Goal: Information Seeking & Learning: Check status

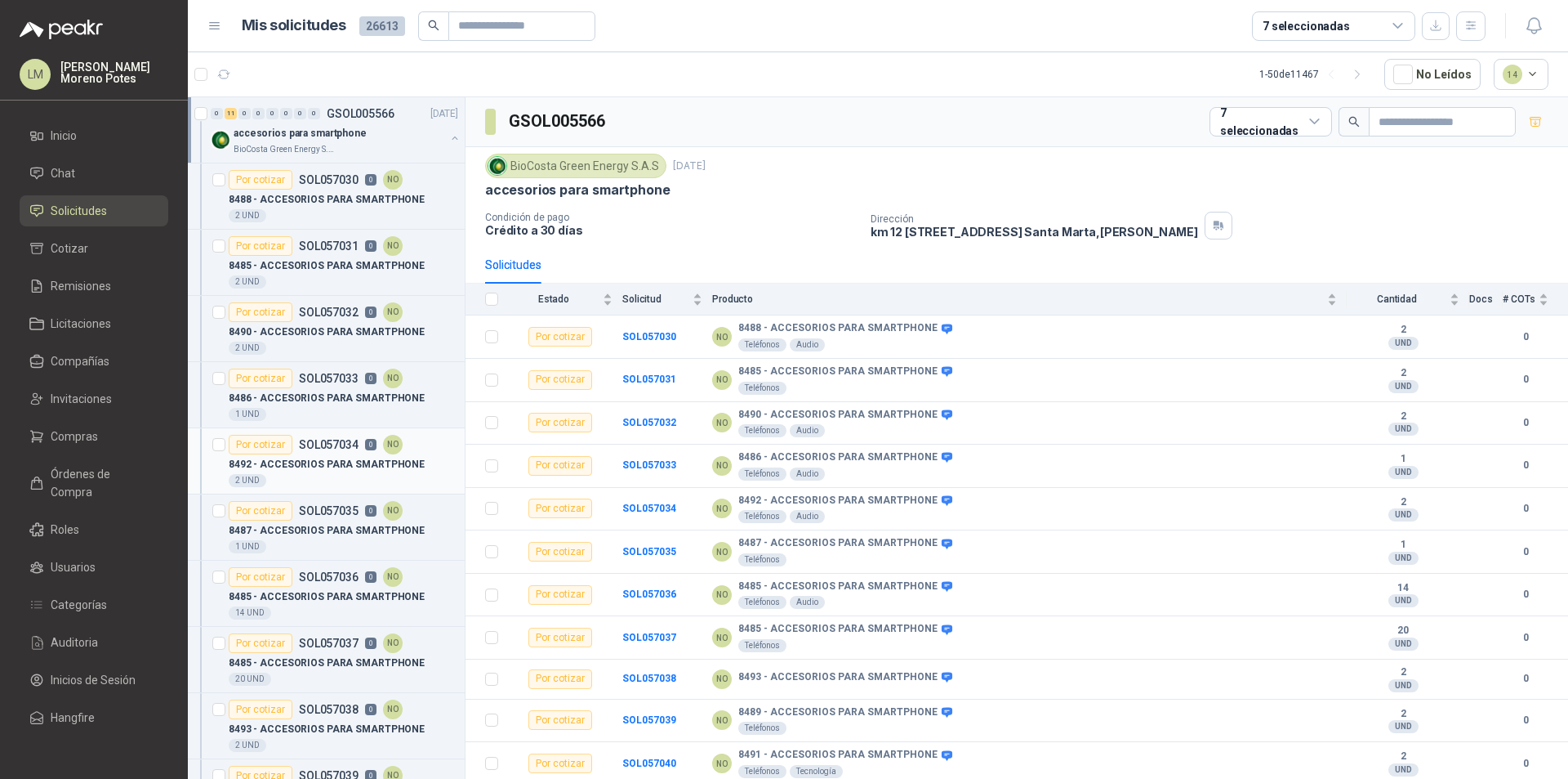
scroll to position [246, 0]
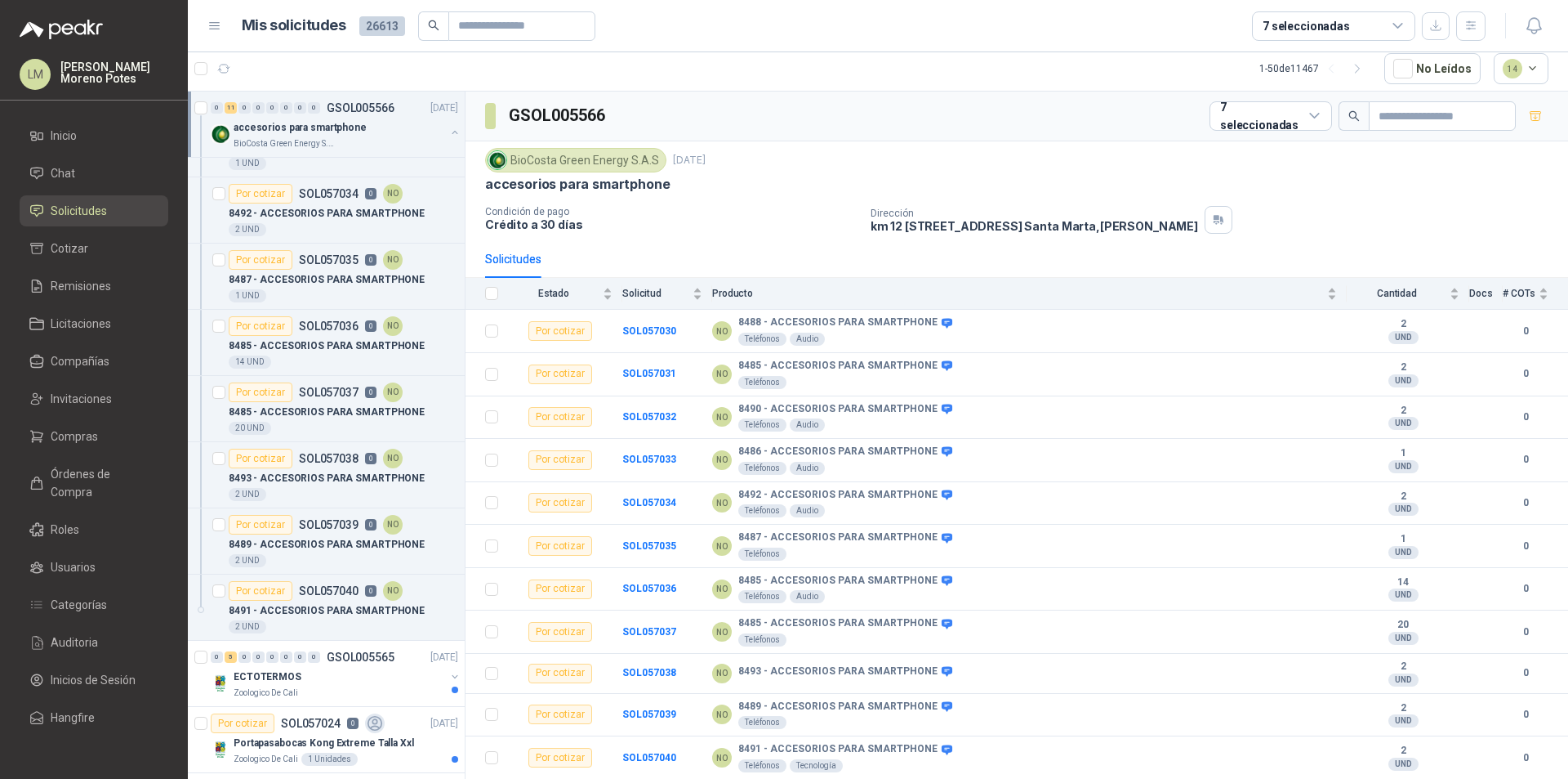
click at [449, 131] on button "button" at bounding box center [455, 132] width 13 height 13
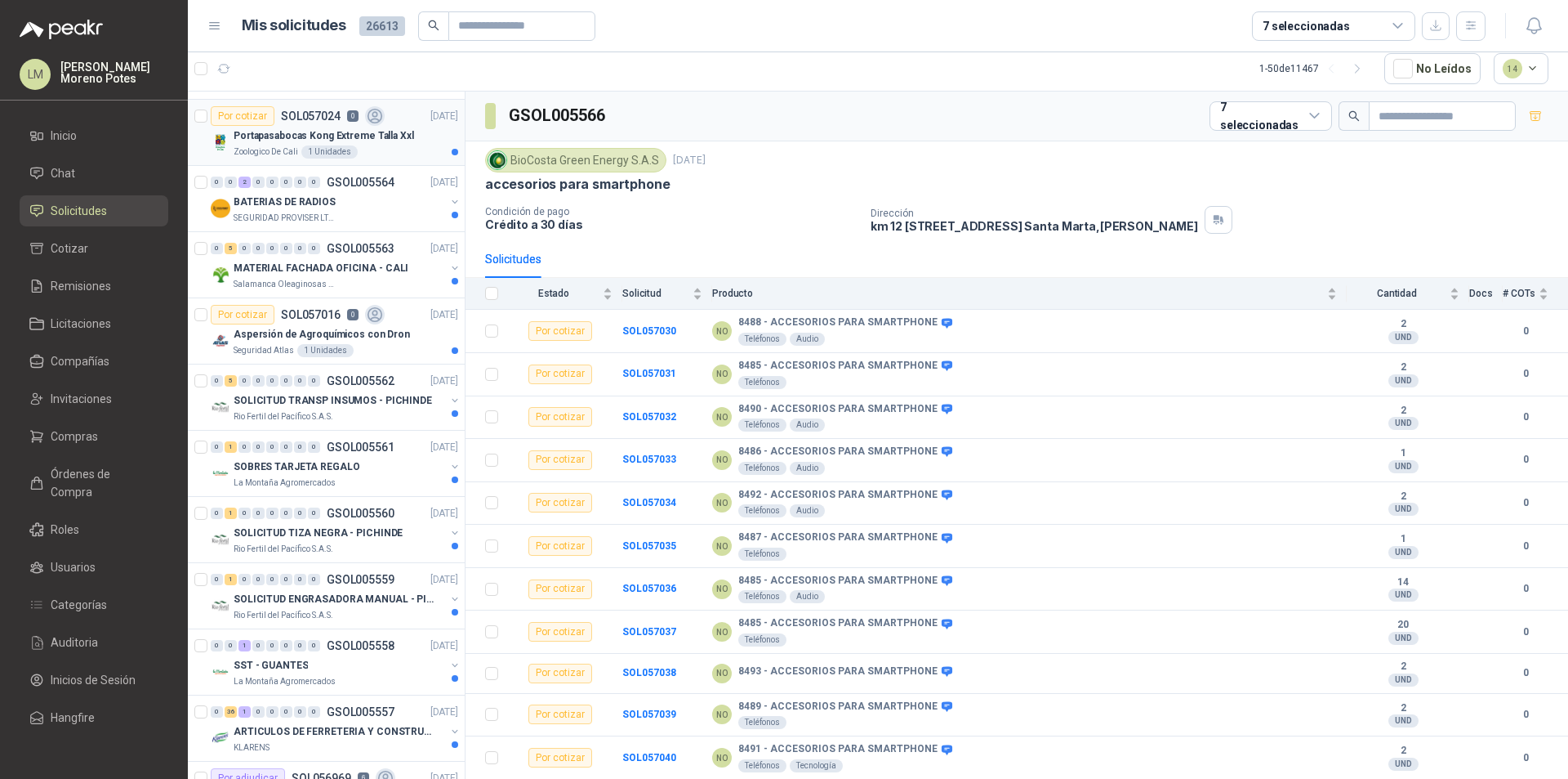
scroll to position [0, 0]
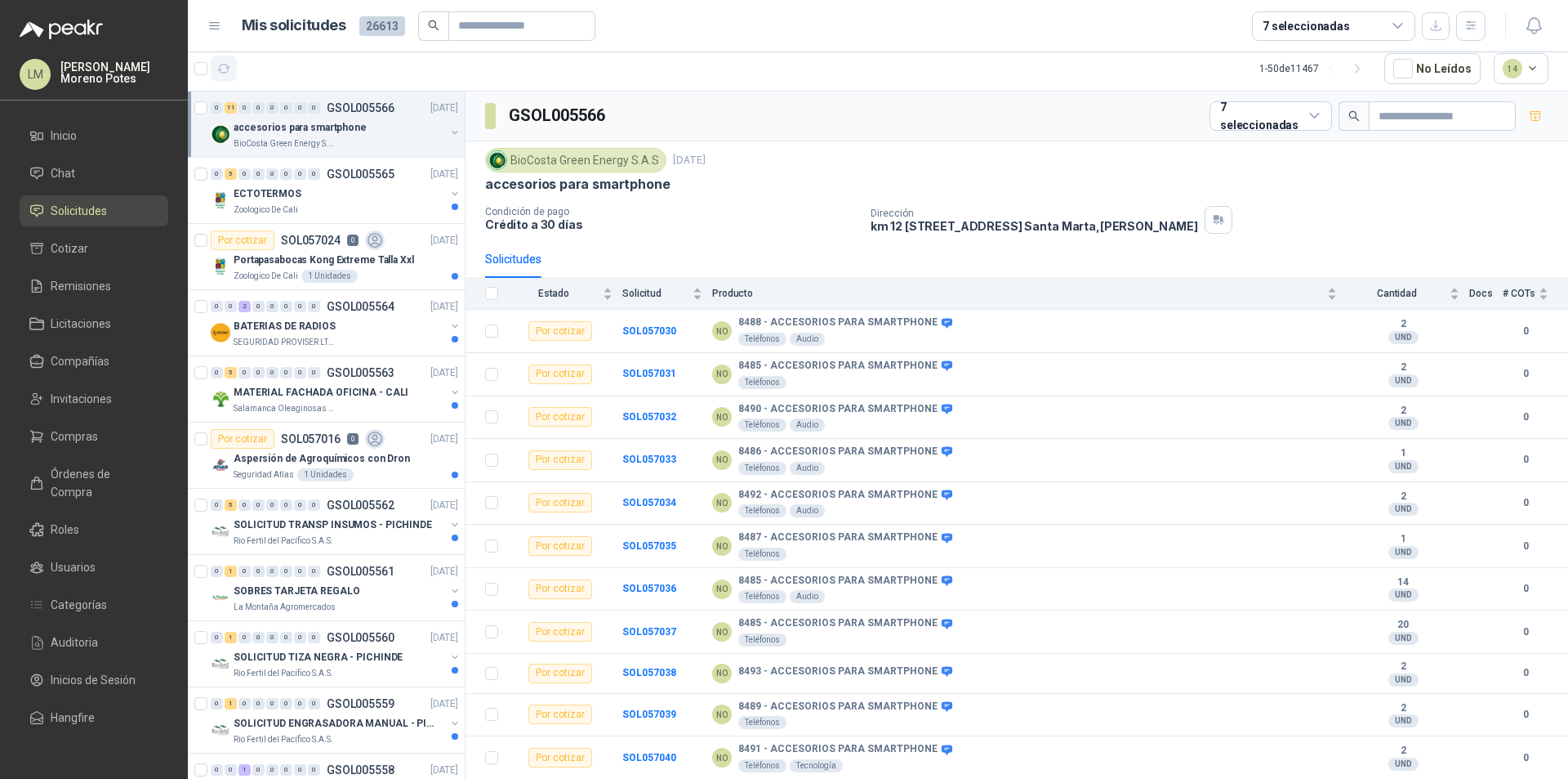
click at [225, 60] on button "button" at bounding box center [224, 69] width 27 height 27
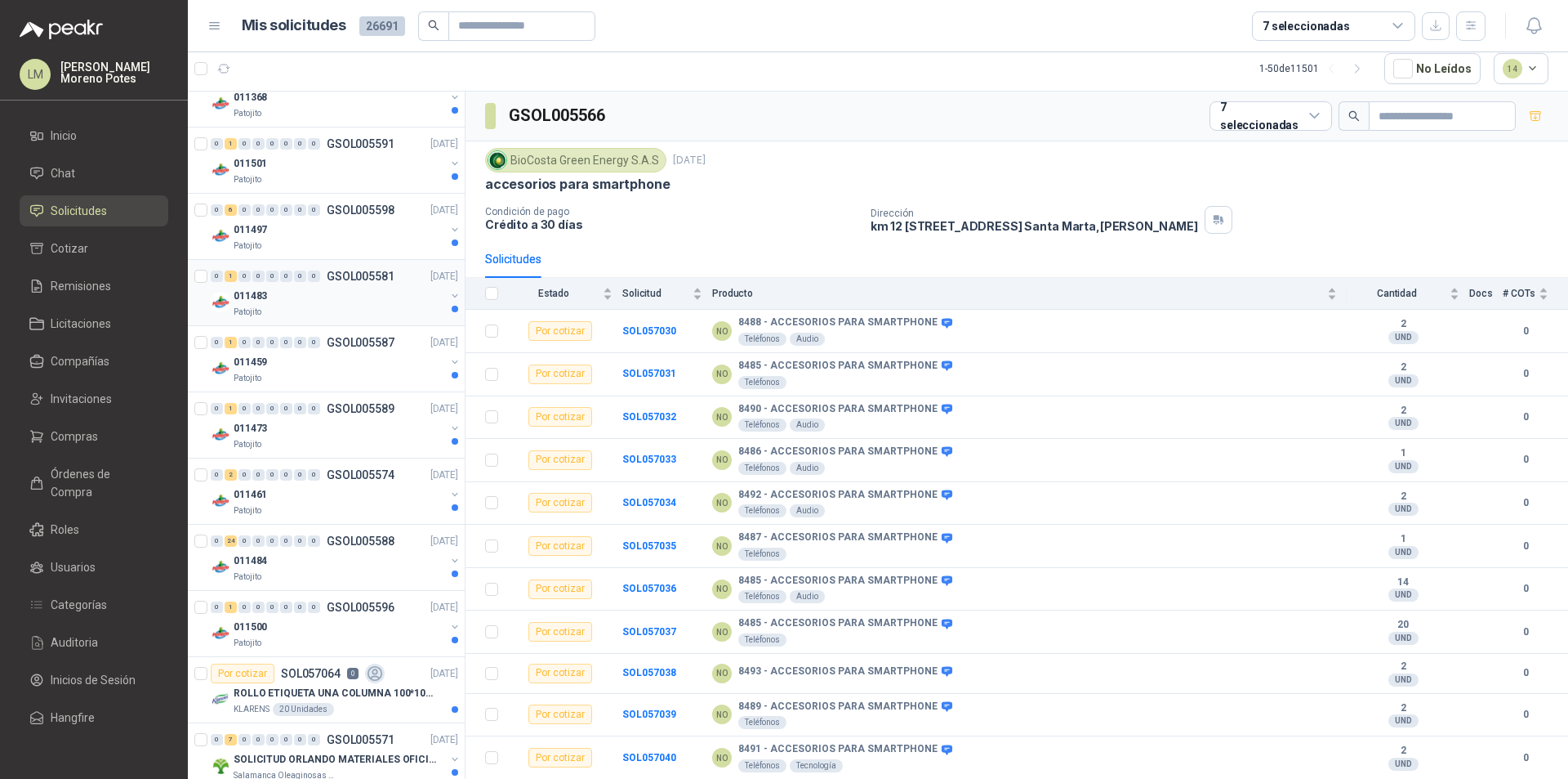
scroll to position [1226, 0]
click at [342, 296] on div "011483" at bounding box center [339, 292] width 211 height 20
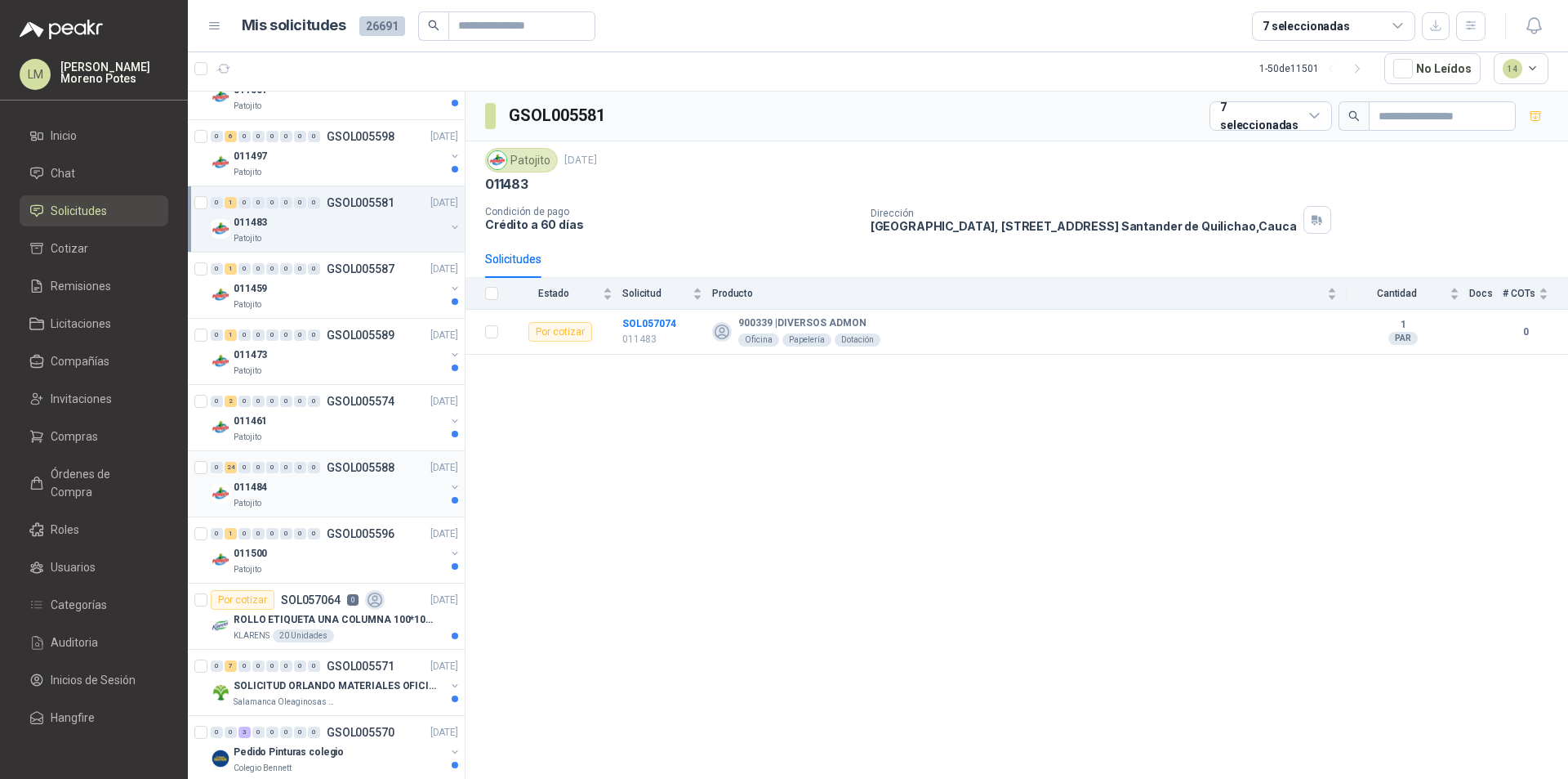
scroll to position [1308, 0]
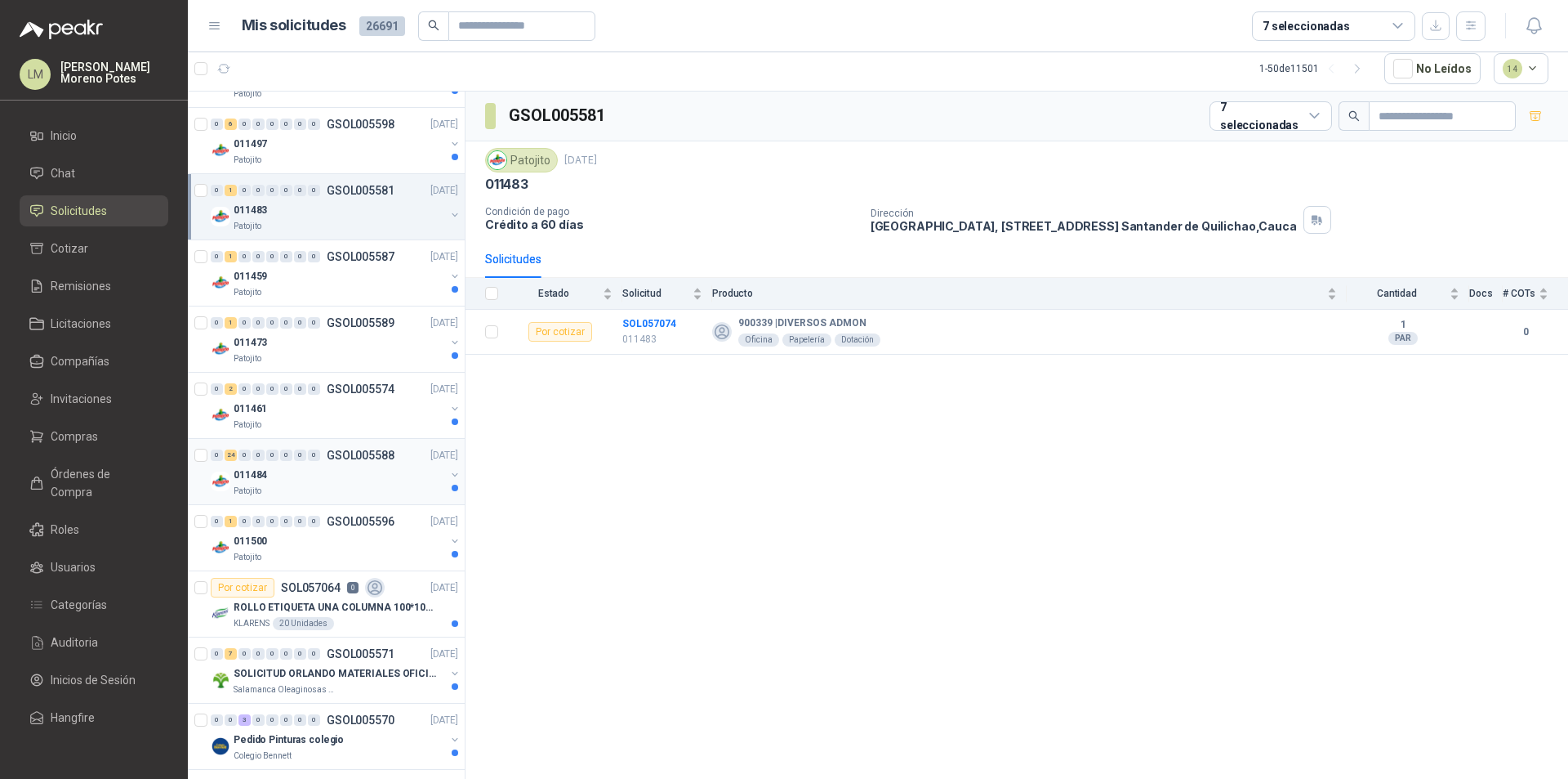
click at [300, 477] on div "011484" at bounding box center [339, 474] width 211 height 20
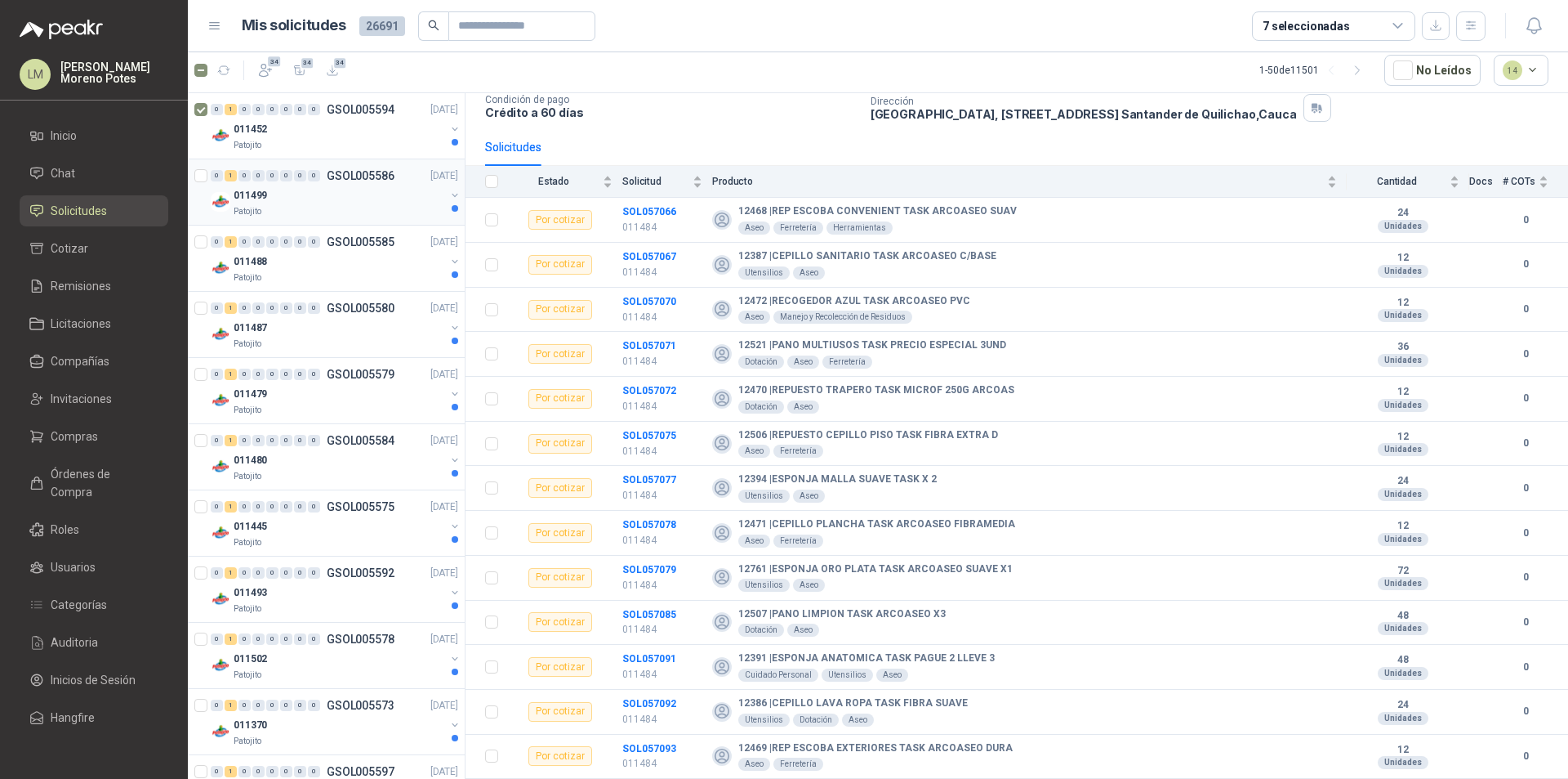
click at [335, 209] on div "Patojito" at bounding box center [339, 211] width 211 height 13
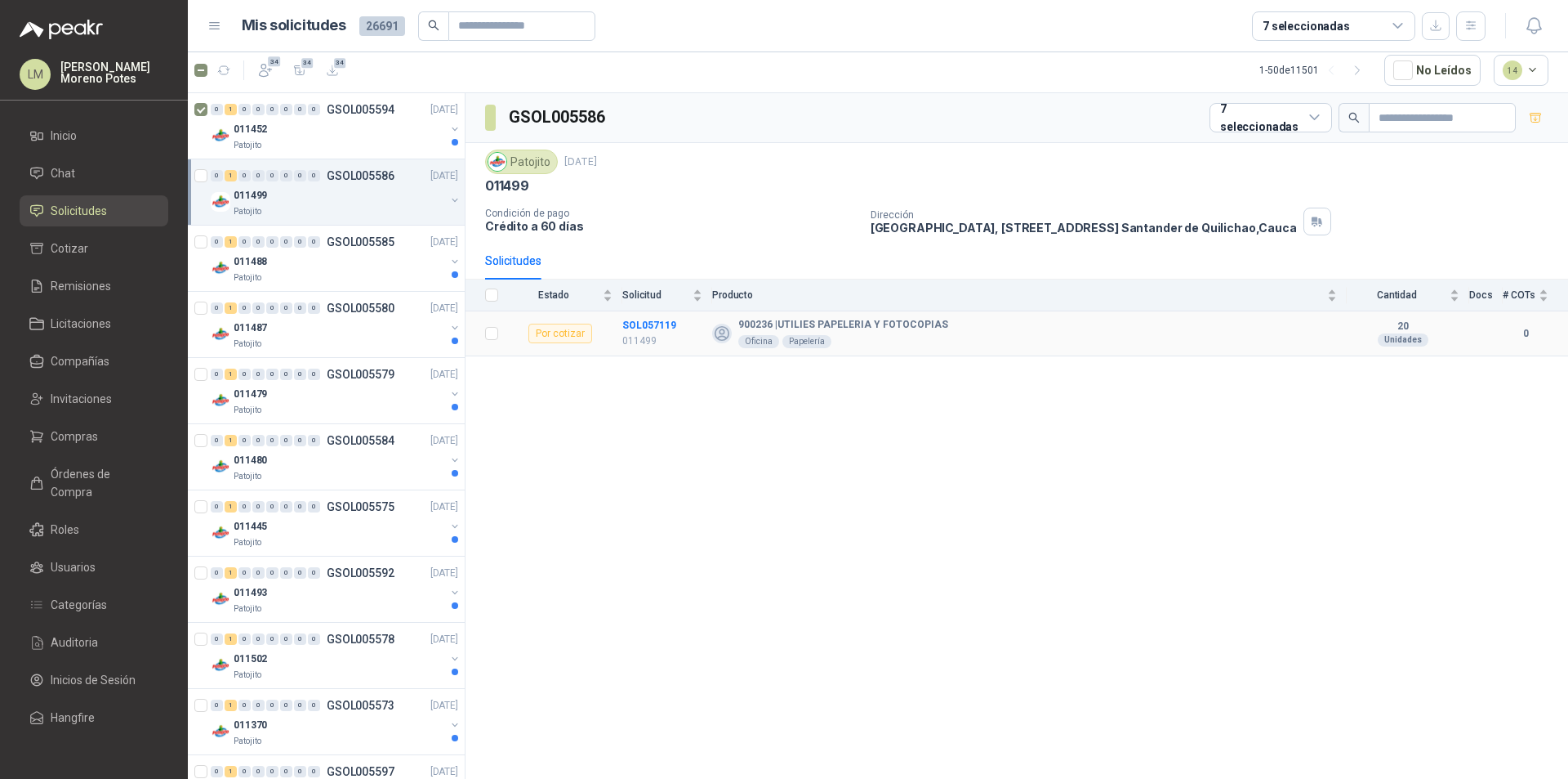
click at [647, 313] on td "SOL057119 011499" at bounding box center [668, 334] width 90 height 45
copy b "SOL057119"
click at [328, 262] on div "011488" at bounding box center [339, 261] width 211 height 20
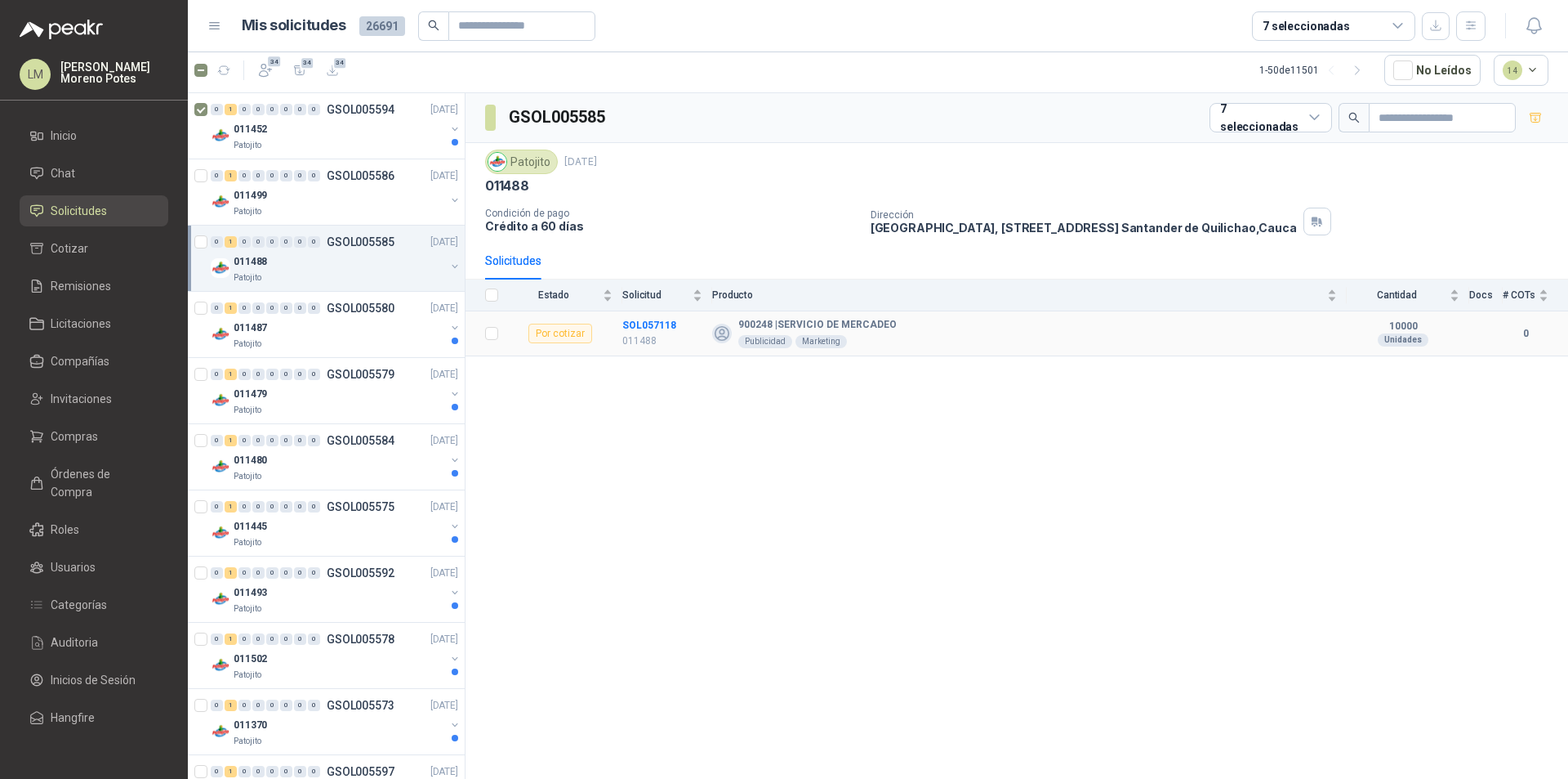
click at [656, 314] on td "SOL057118 011488" at bounding box center [668, 334] width 90 height 45
copy b "SOL057118"
click at [289, 336] on div "011487" at bounding box center [339, 328] width 211 height 20
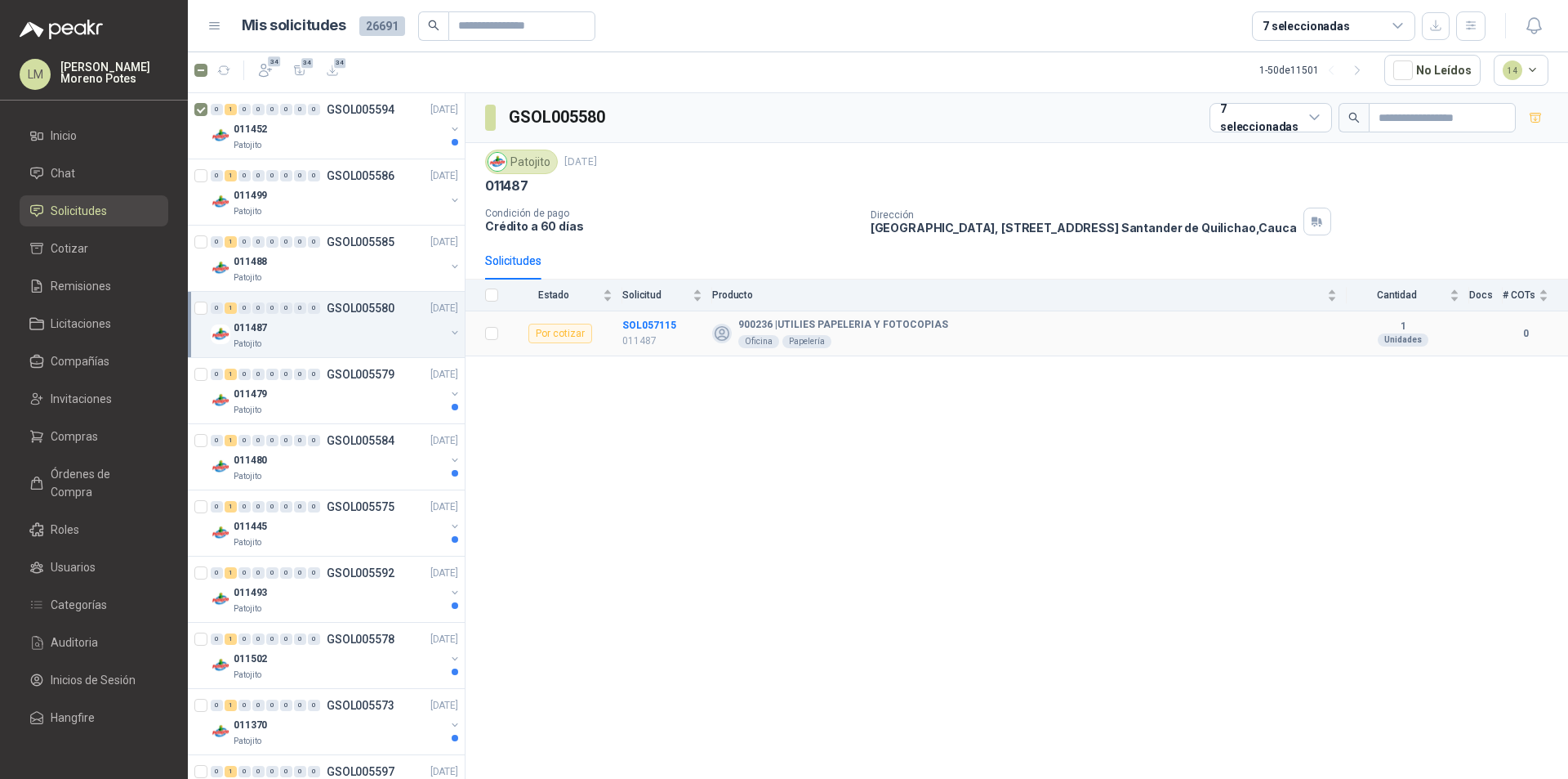
click at [646, 312] on td "SOL057115 011487" at bounding box center [668, 334] width 90 height 45
copy b "SOL057115"
click at [369, 396] on div "011479" at bounding box center [339, 394] width 211 height 20
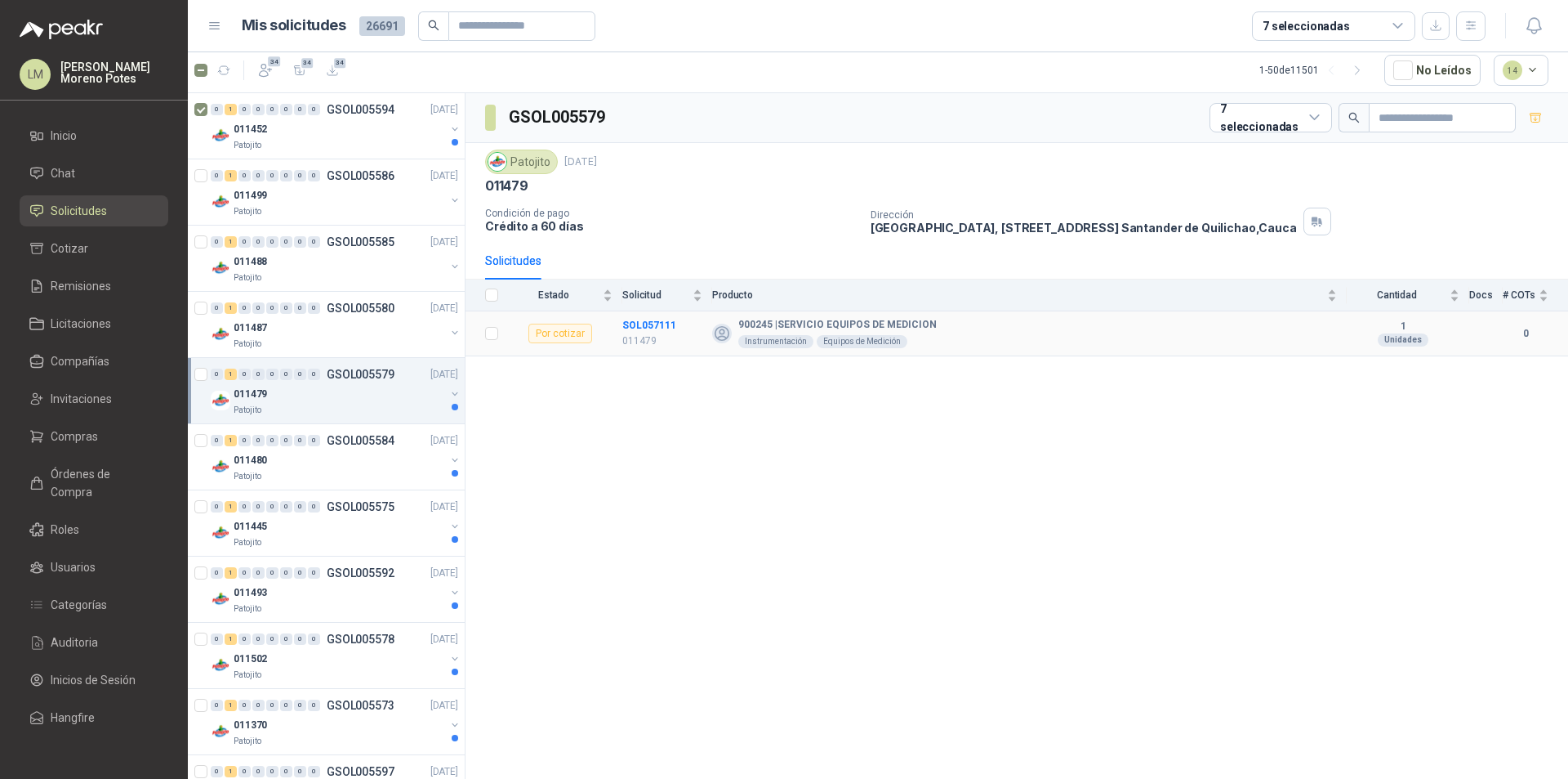
click at [645, 312] on td "SOL057111 011479" at bounding box center [668, 334] width 90 height 45
copy b "SOL057111"
drag, startPoint x: 368, startPoint y: 446, endPoint x: 379, endPoint y: 443, distance: 11.4
click at [369, 446] on p "GSOL005584" at bounding box center [360, 441] width 68 height 12
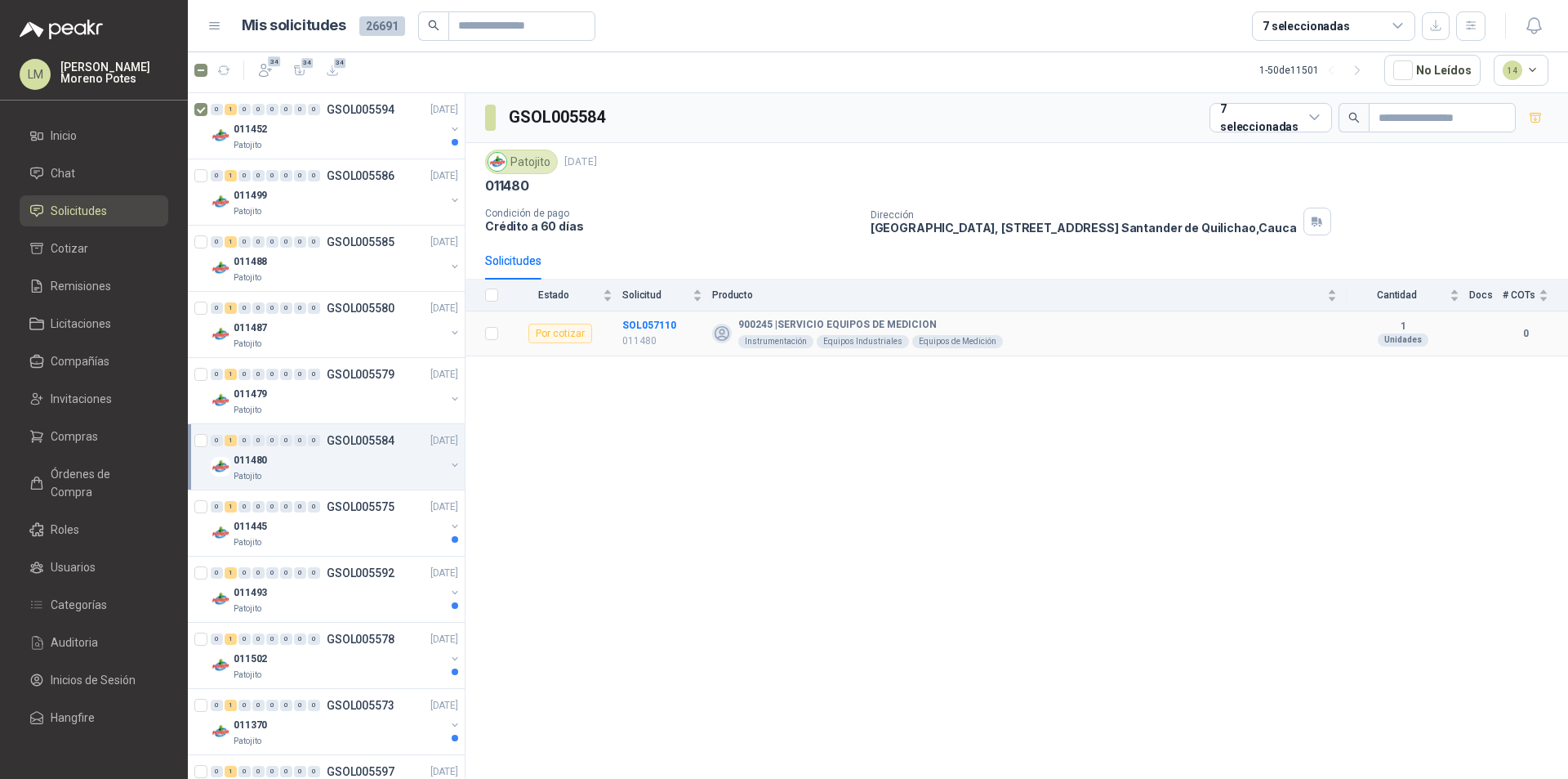
click at [645, 315] on td "SOL057110 011480" at bounding box center [668, 334] width 90 height 45
copy b "SOL057110"
drag, startPoint x: 352, startPoint y: 506, endPoint x: 370, endPoint y: 502, distance: 18.4
click at [352, 506] on p "GSOL005575" at bounding box center [360, 507] width 68 height 12
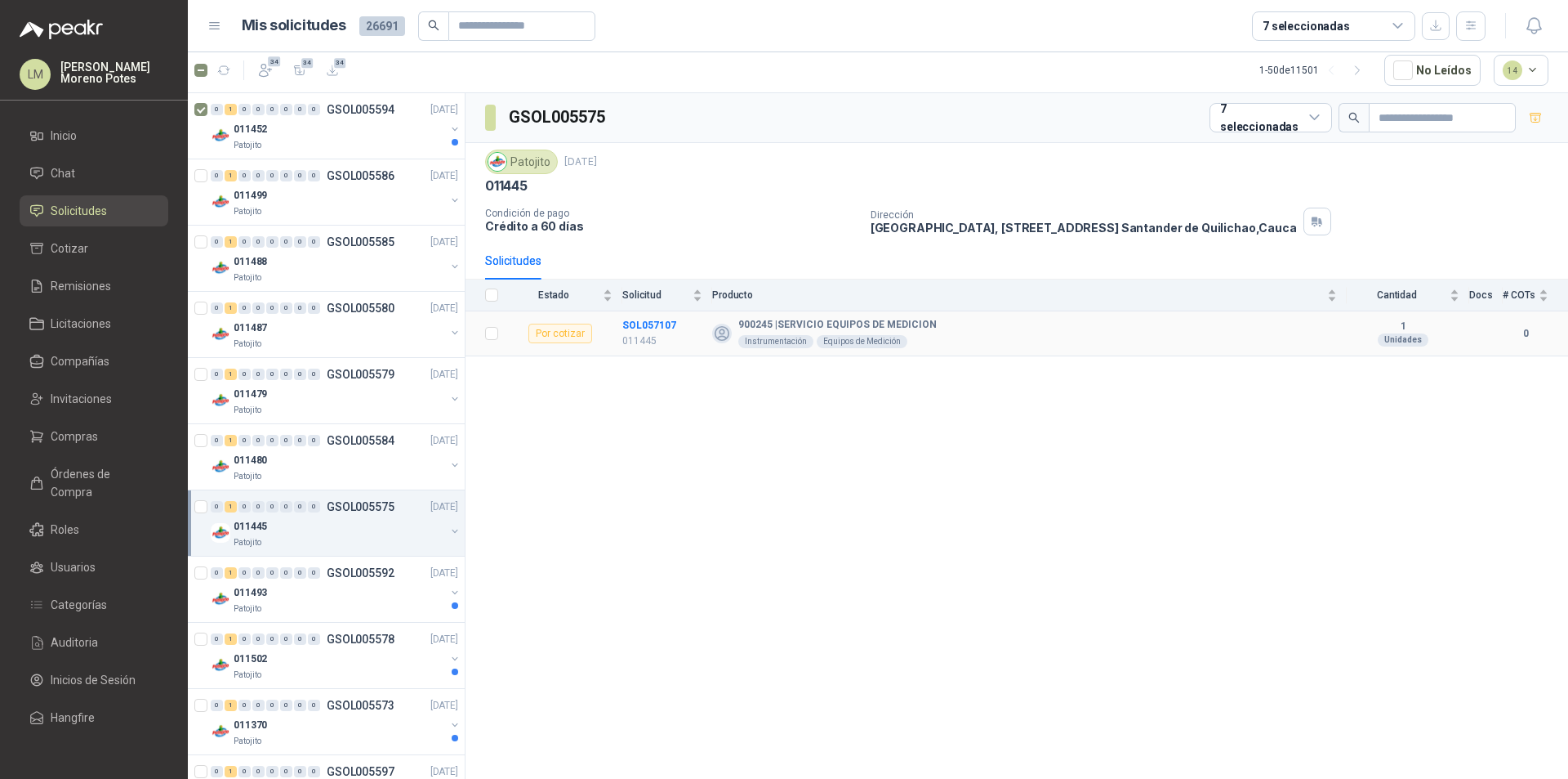
click at [655, 318] on td "SOL057107 011445" at bounding box center [668, 334] width 90 height 45
copy b "SOL057107"
click at [313, 594] on div "011493" at bounding box center [339, 592] width 211 height 20
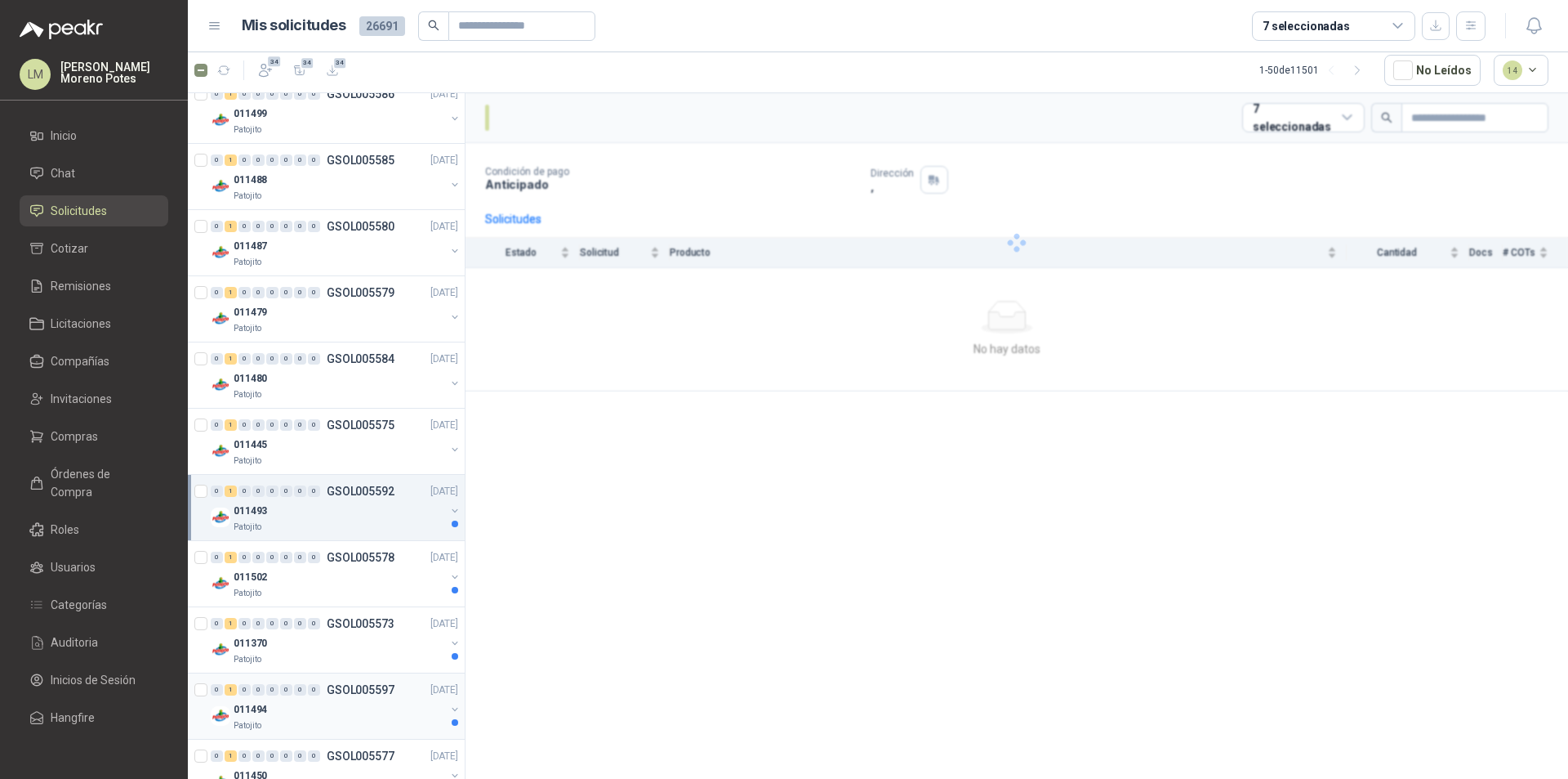
scroll to position [246, 0]
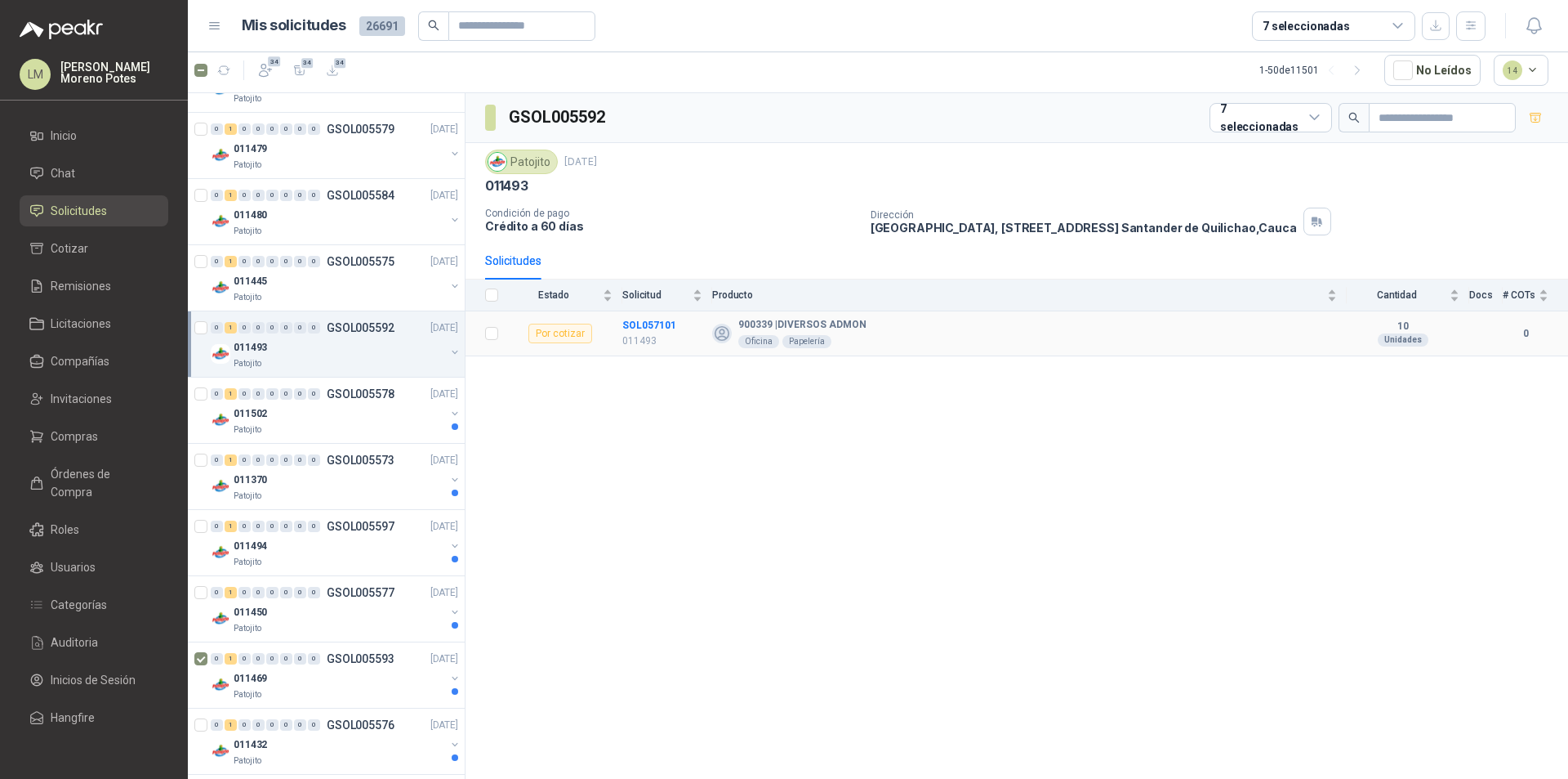
click at [646, 316] on td "SOL057101 011493" at bounding box center [668, 334] width 90 height 45
copy b "SOL057101"
click at [354, 414] on div "011502" at bounding box center [339, 414] width 211 height 20
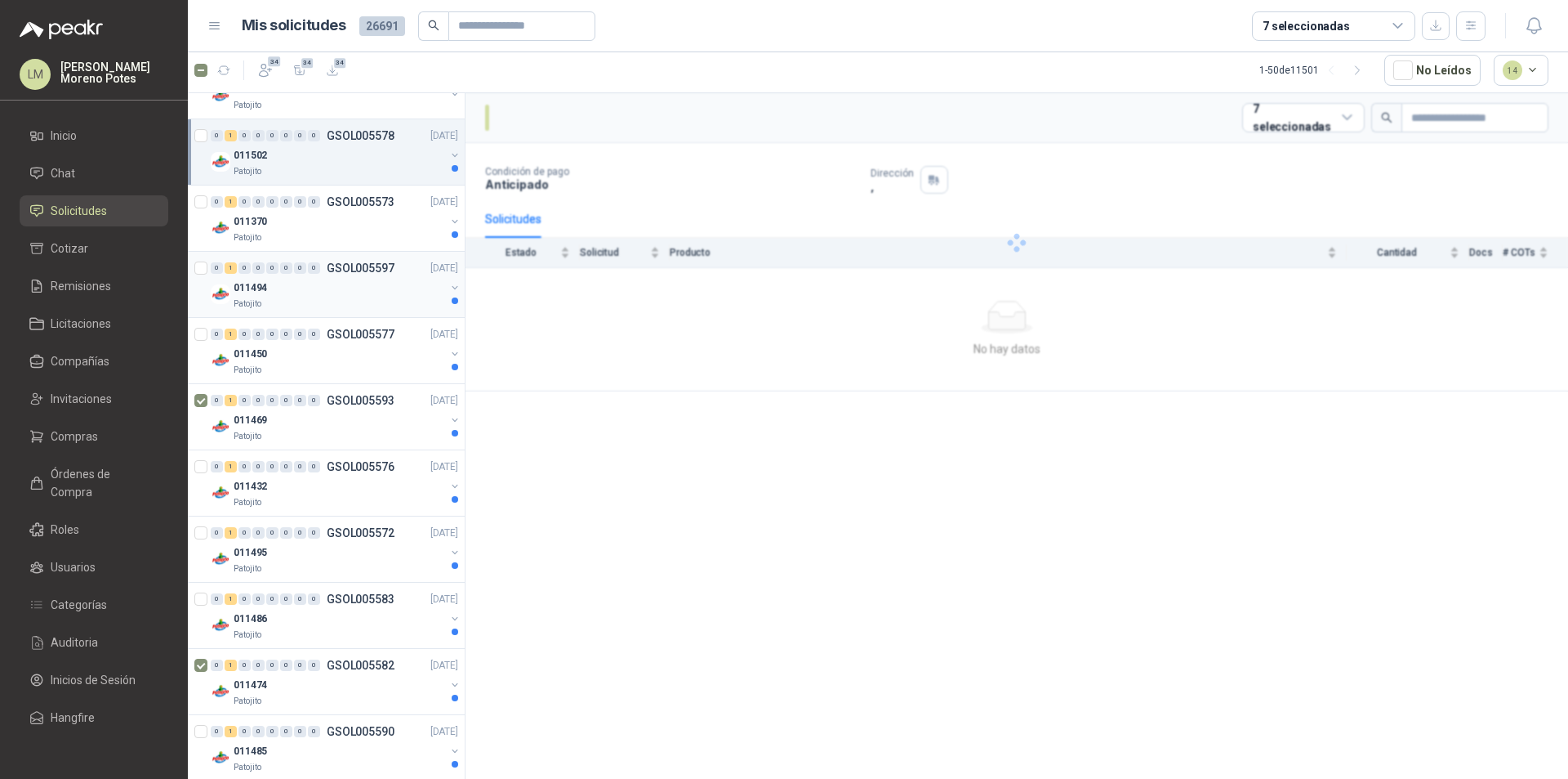
scroll to position [409, 0]
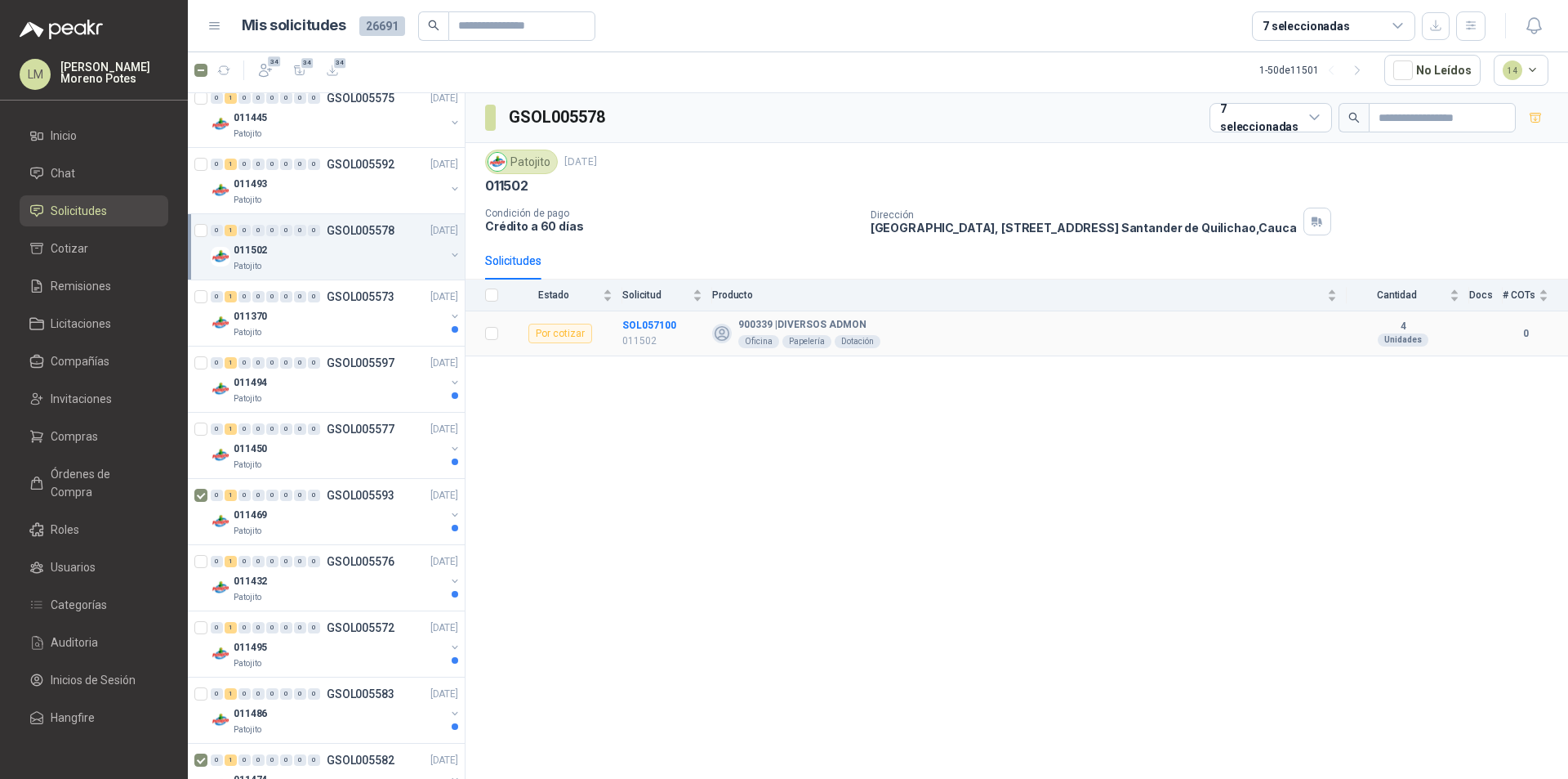
click at [644, 317] on td "SOL057100 011502" at bounding box center [668, 334] width 90 height 45
copy b "SOL057100"
click at [323, 313] on div "011370" at bounding box center [339, 316] width 211 height 20
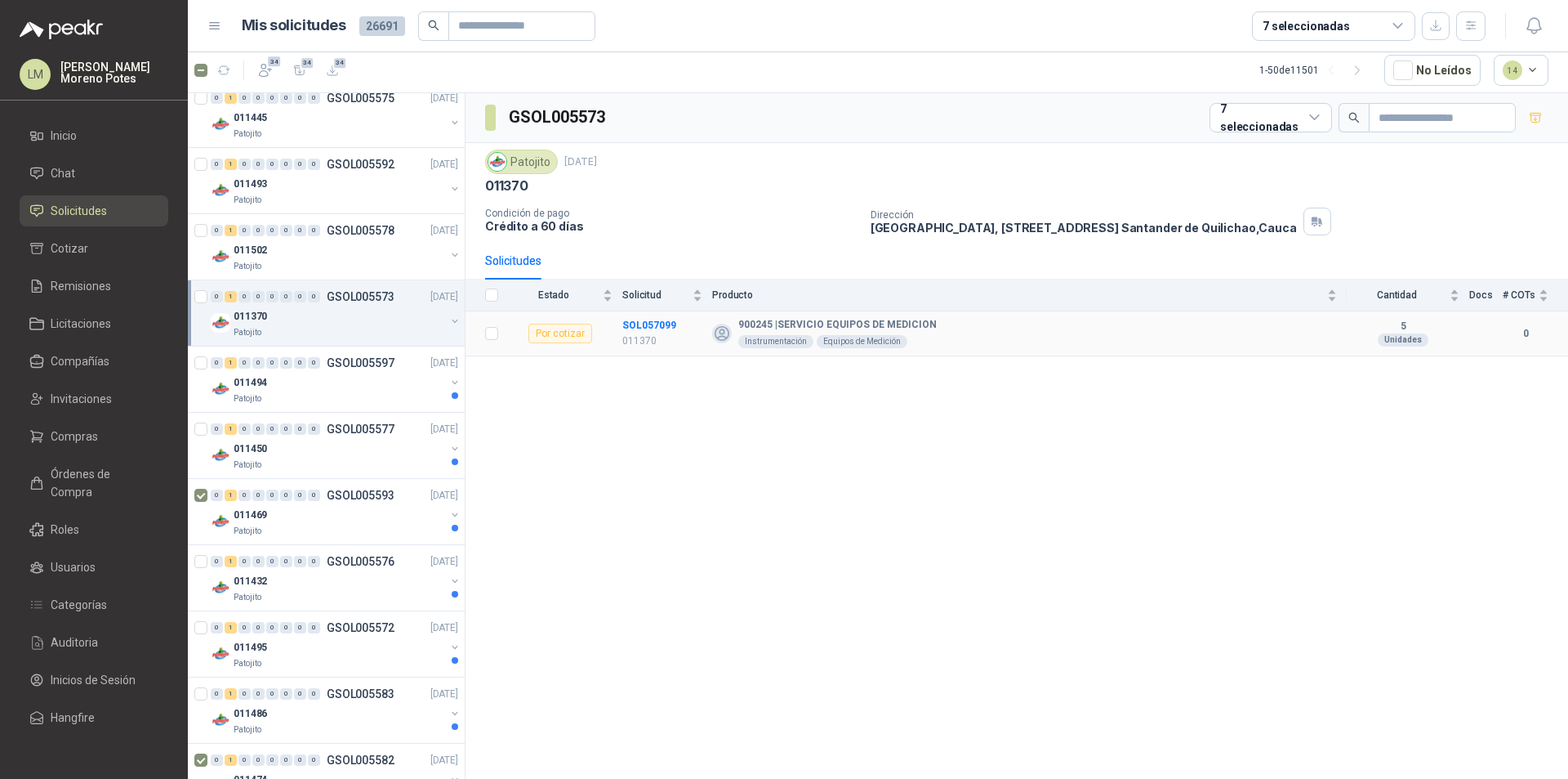
click at [644, 315] on td "SOL057099 011370" at bounding box center [668, 334] width 90 height 45
copy b "SOL057099"
click at [359, 386] on div "011494" at bounding box center [339, 382] width 211 height 20
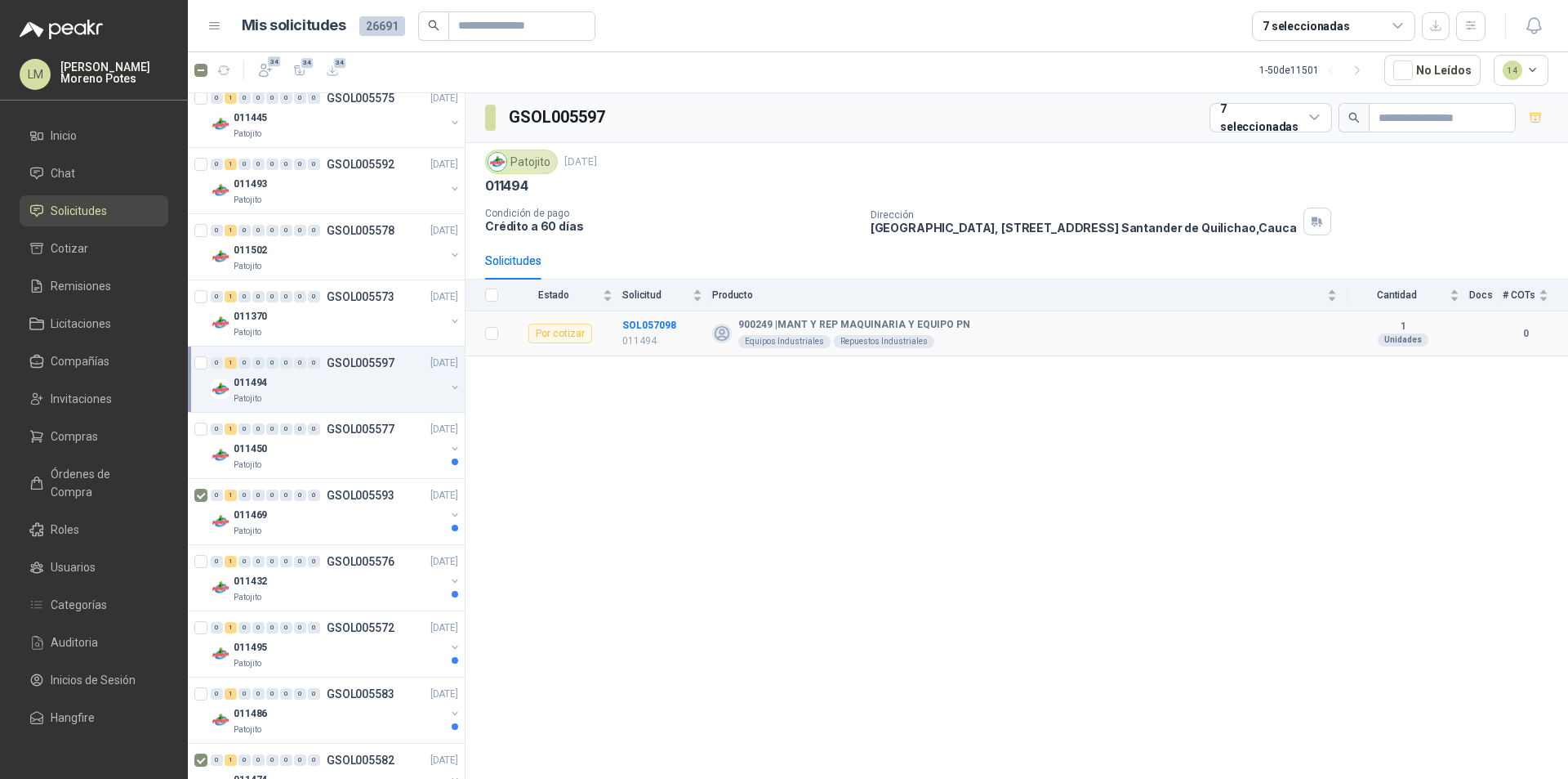
click at [639, 314] on td "SOL057098 011494" at bounding box center [668, 334] width 90 height 45
copy b "SOL057098"
click at [343, 461] on div "Patojito" at bounding box center [339, 465] width 211 height 13
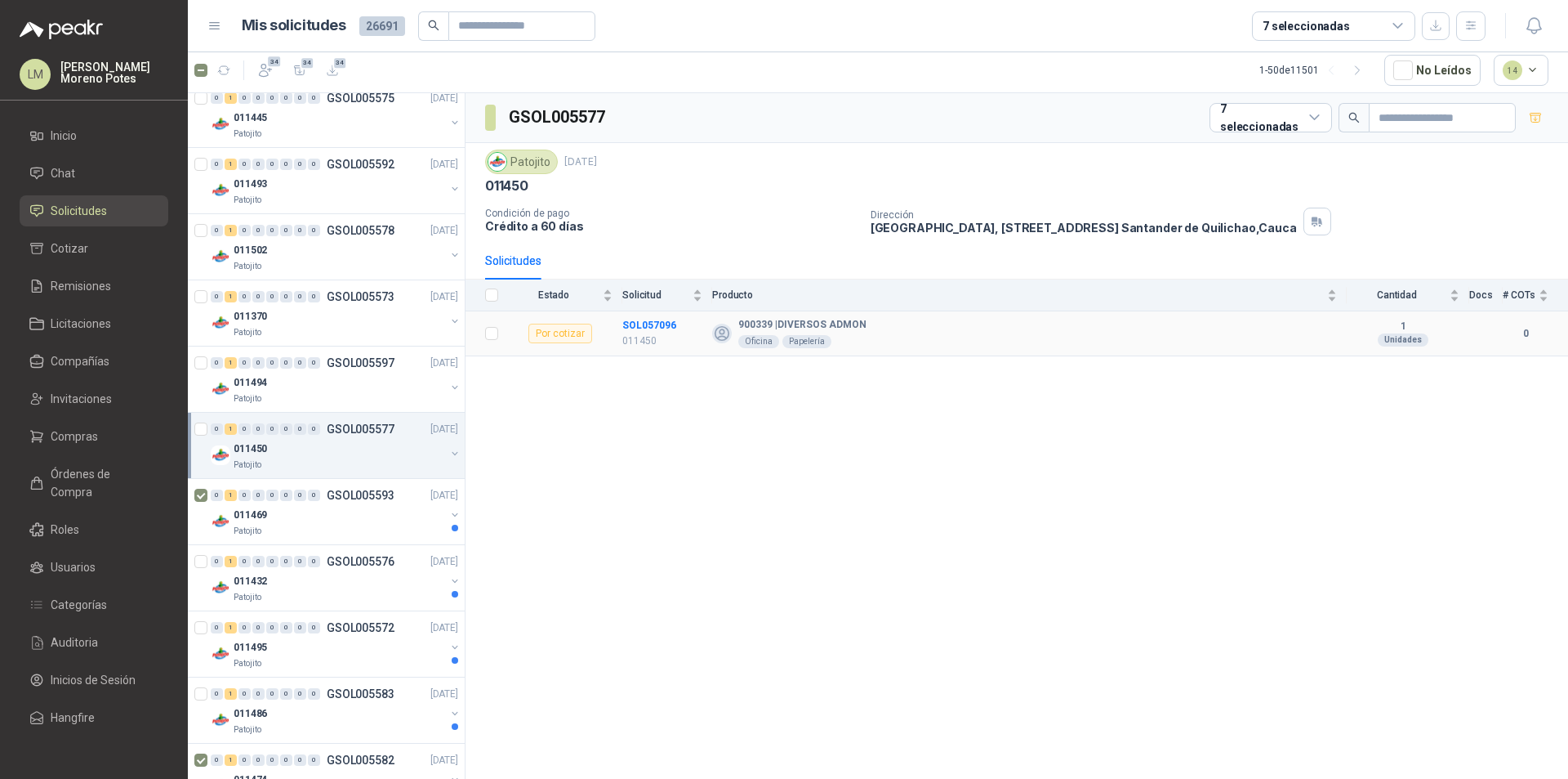
click at [641, 313] on td "SOL057096 011450" at bounding box center [668, 334] width 90 height 45
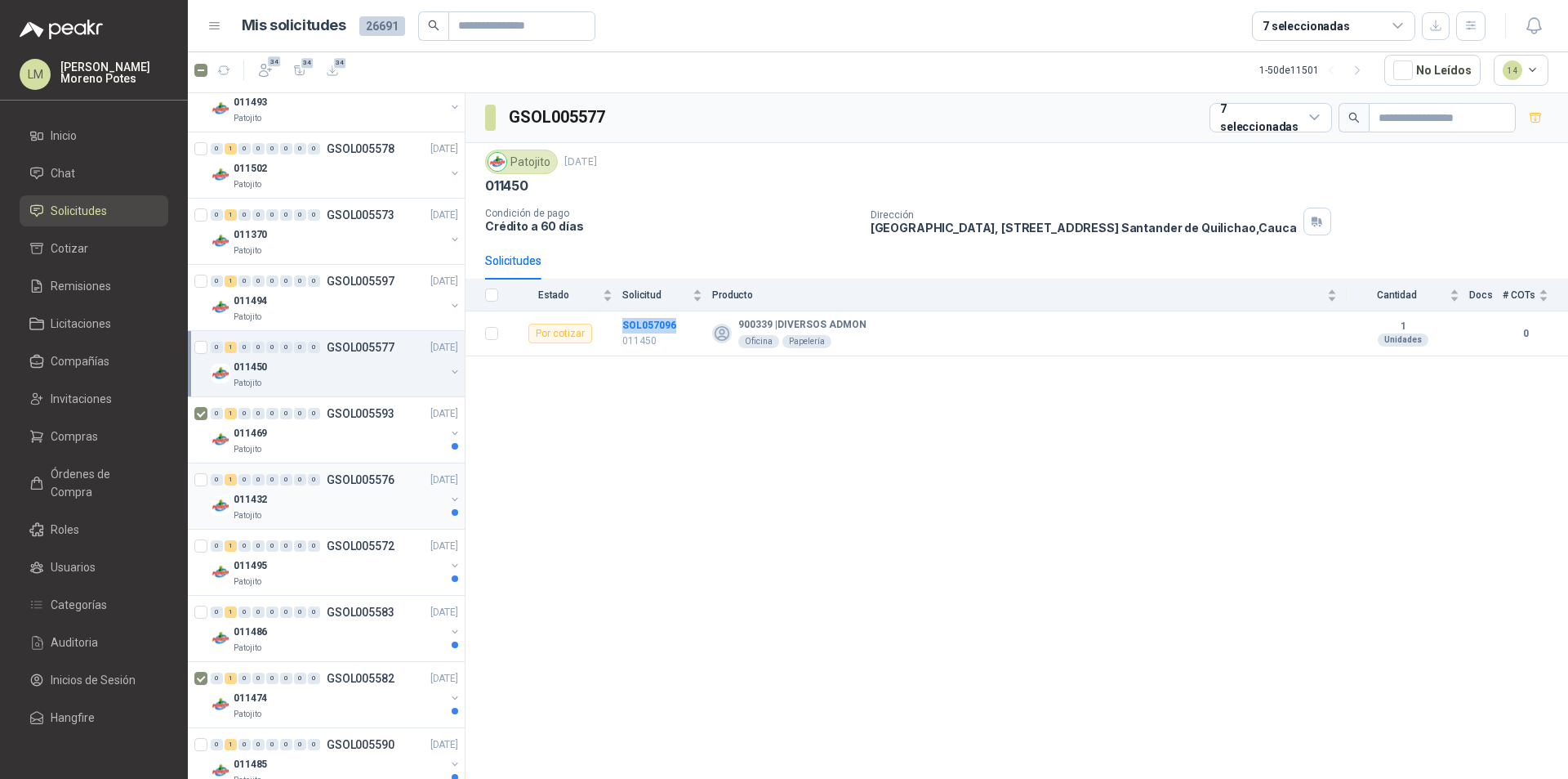
click at [306, 507] on div "011432" at bounding box center [339, 499] width 211 height 20
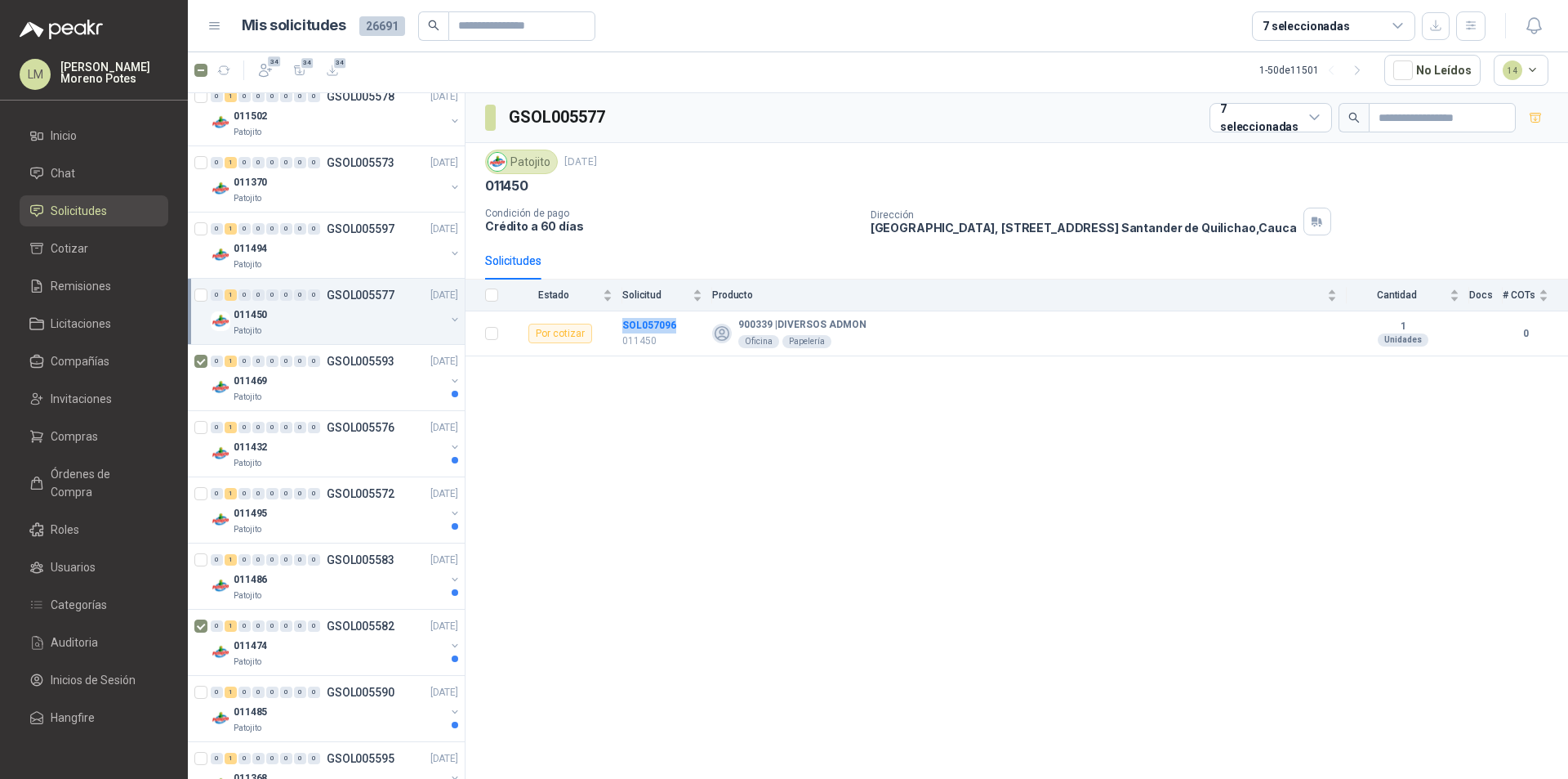
scroll to position [572, 0]
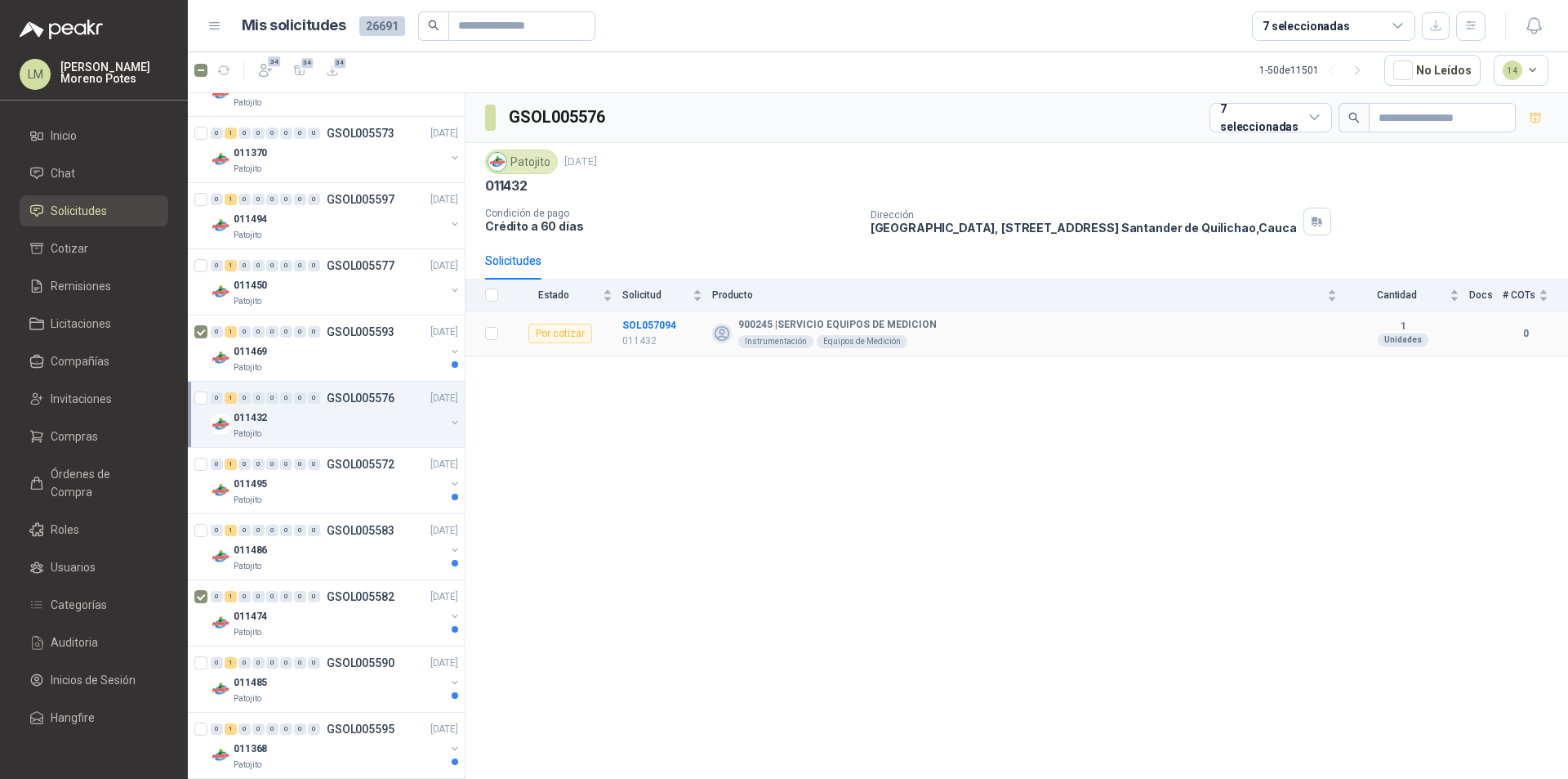
click at [659, 316] on td "SOL057094 011432" at bounding box center [668, 334] width 90 height 45
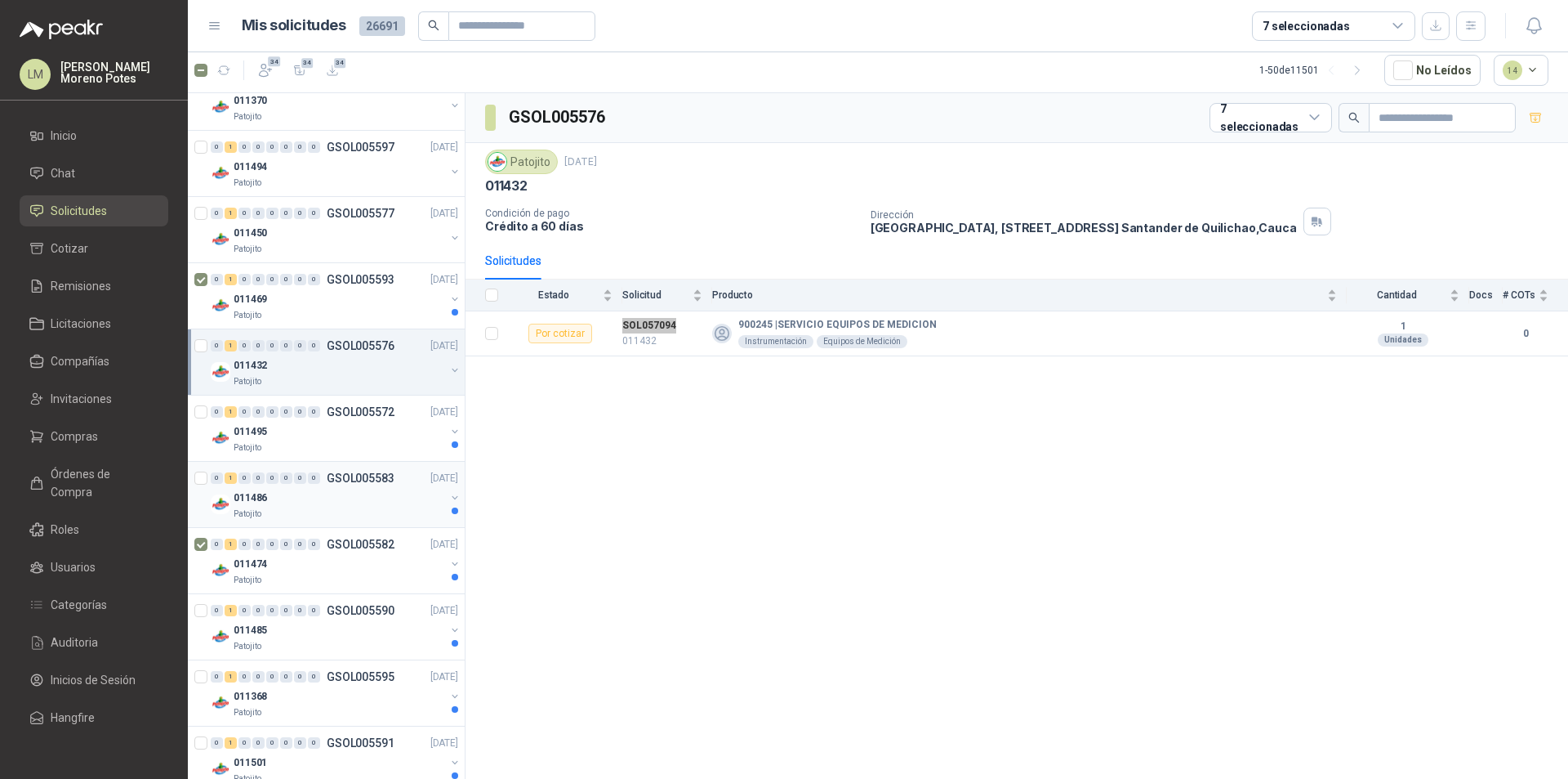
scroll to position [654, 0]
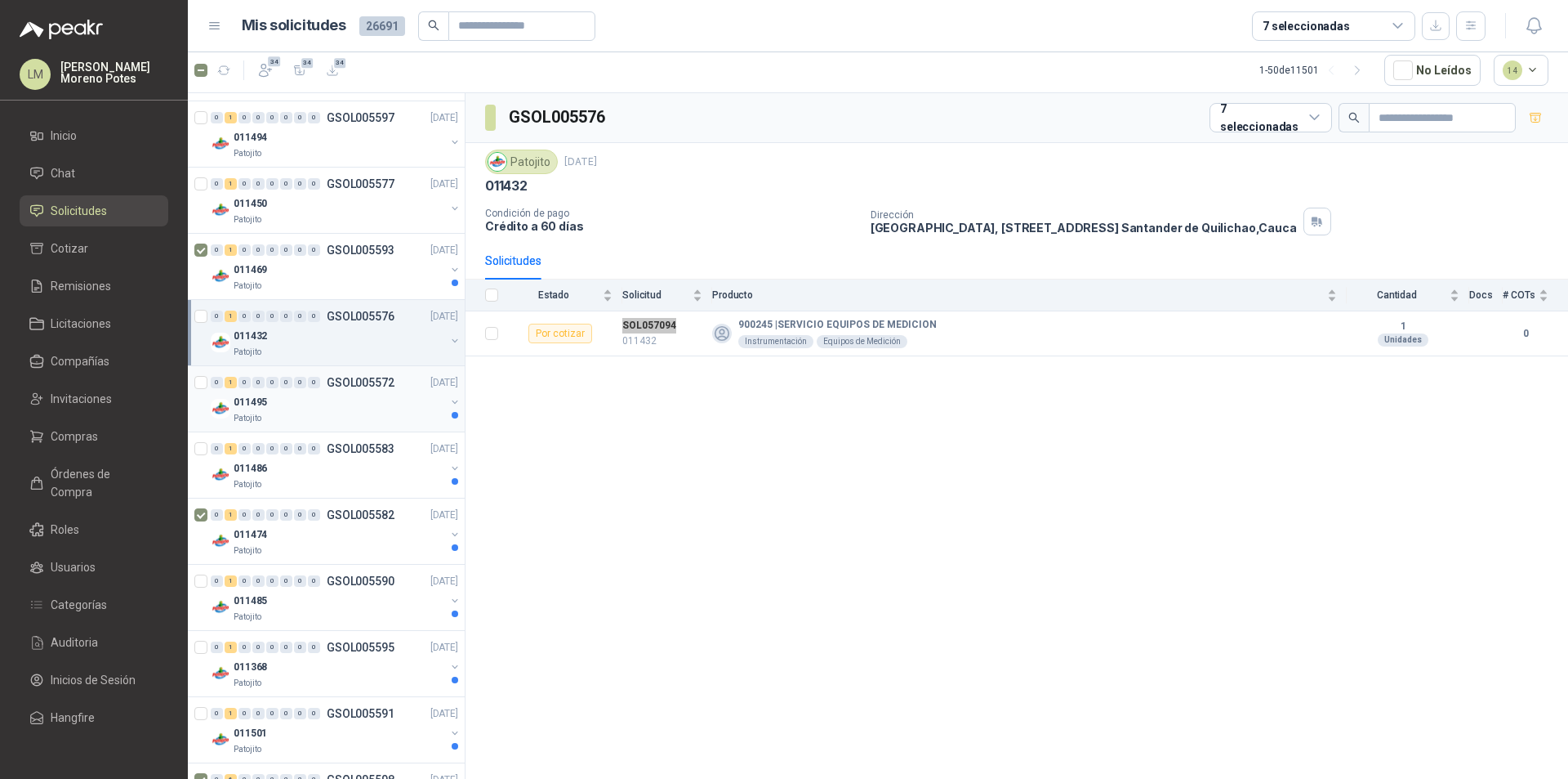
drag, startPoint x: 382, startPoint y: 394, endPoint x: 394, endPoint y: 391, distance: 12.4
click at [382, 393] on div "011495" at bounding box center [339, 402] width 211 height 20
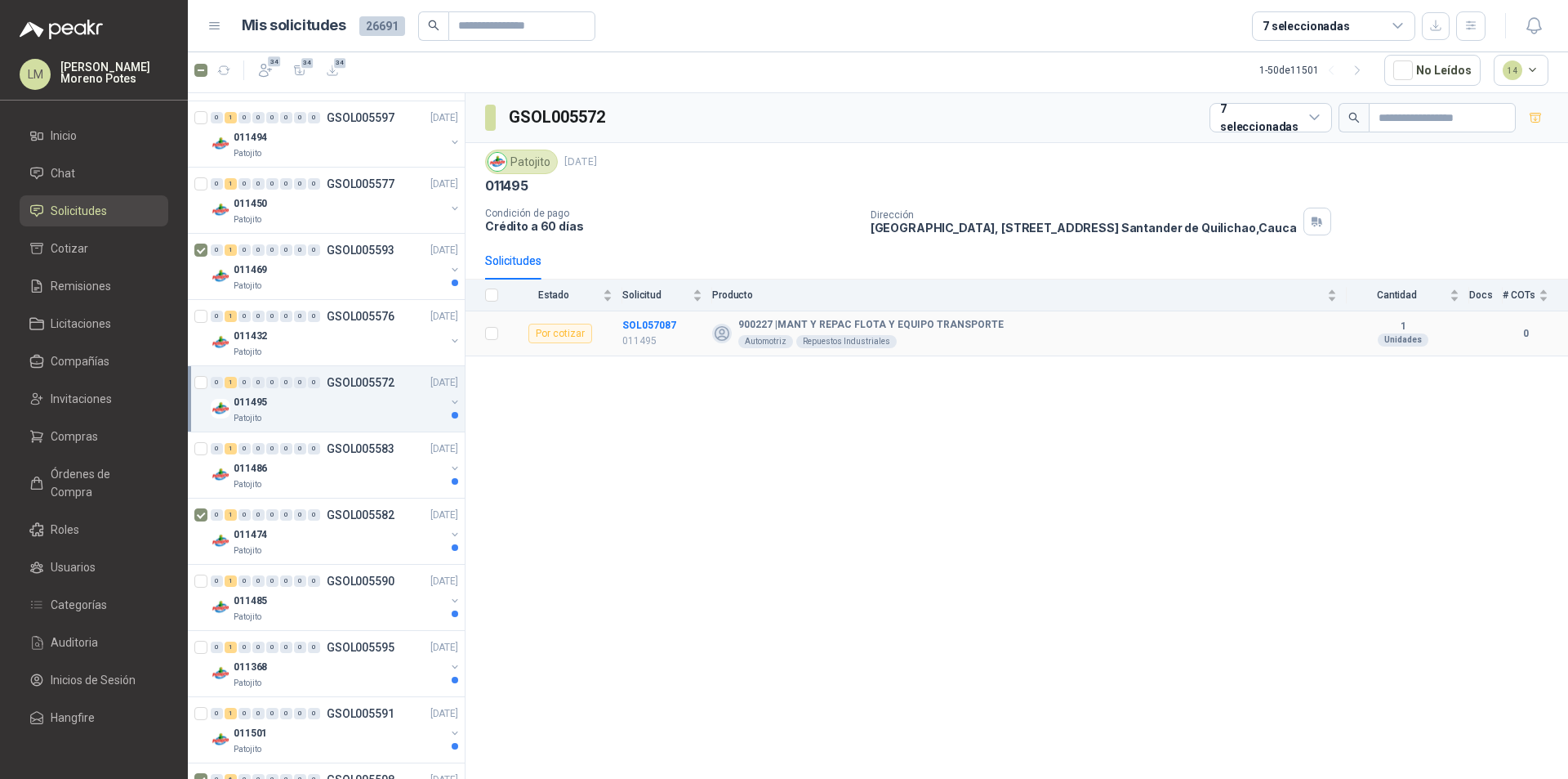
click at [640, 314] on td "SOL057087 011495" at bounding box center [668, 334] width 90 height 45
drag, startPoint x: 640, startPoint y: 314, endPoint x: 656, endPoint y: 315, distance: 16.0
click at [641, 314] on td "SOL057087 011495" at bounding box center [668, 334] width 90 height 45
click at [376, 474] on div "011486" at bounding box center [339, 469] width 211 height 20
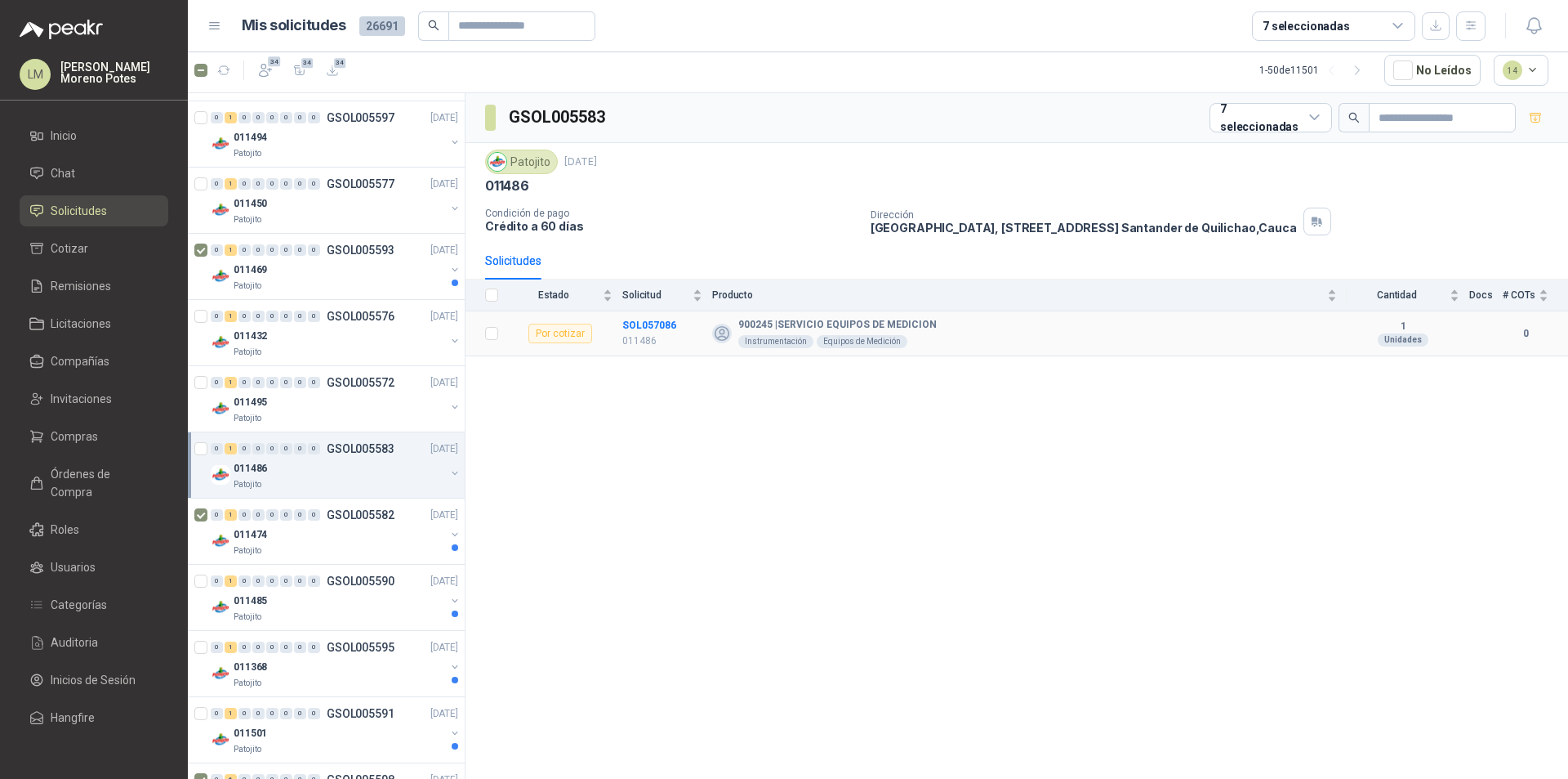
click at [641, 317] on td "SOL057086 011486" at bounding box center [668, 334] width 90 height 45
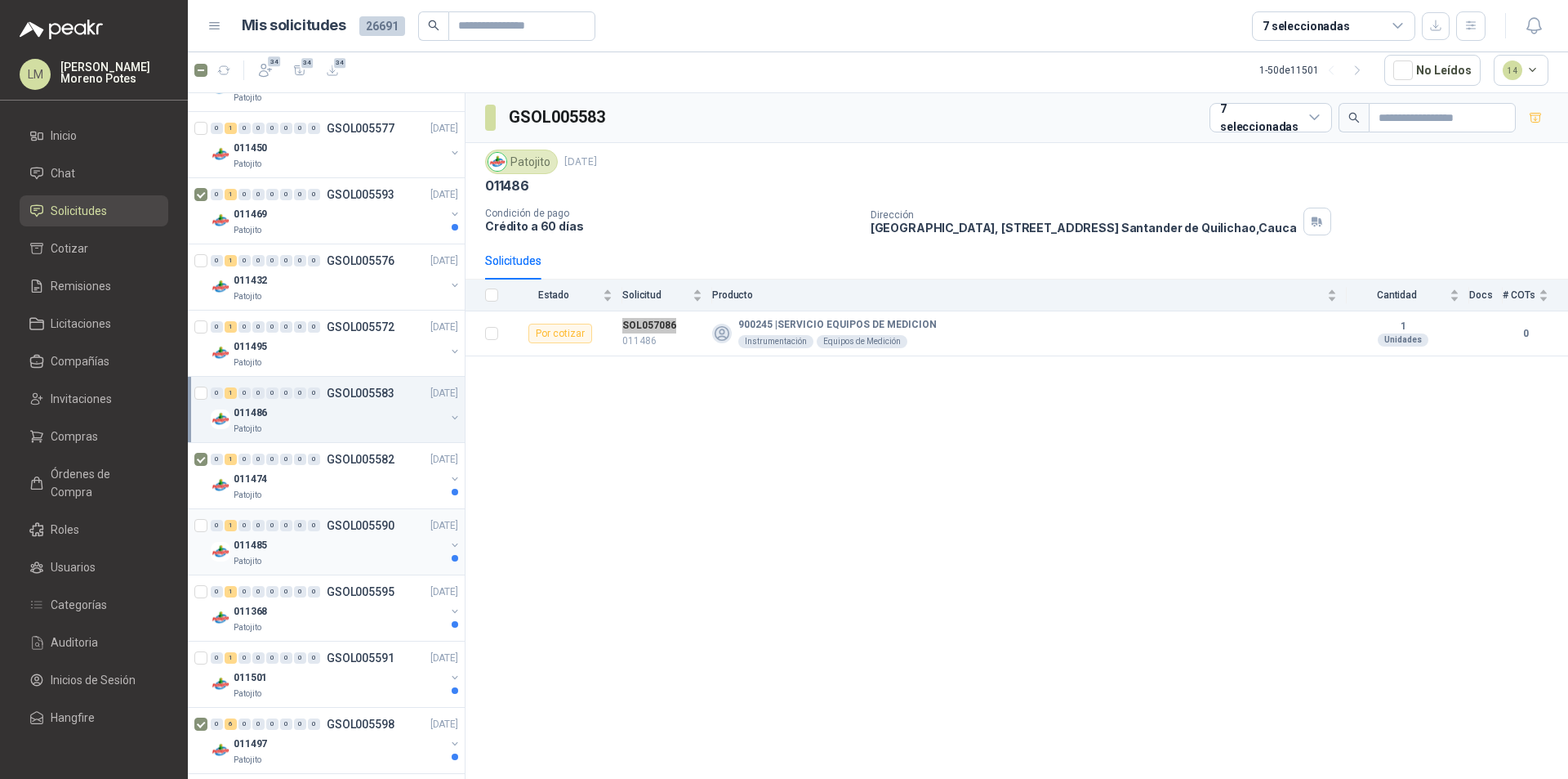
scroll to position [736, 0]
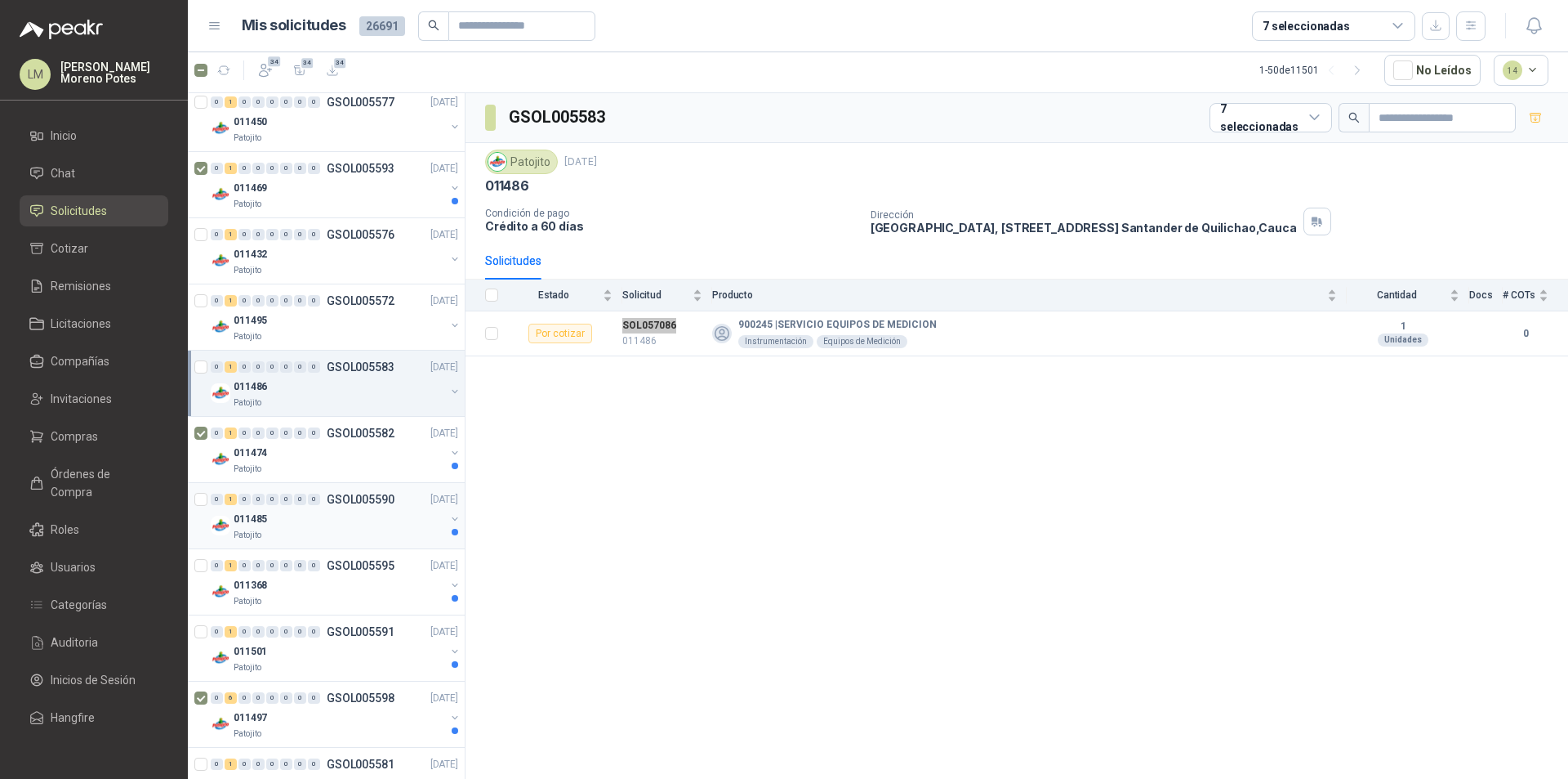
click at [271, 527] on div "011485" at bounding box center [339, 519] width 211 height 20
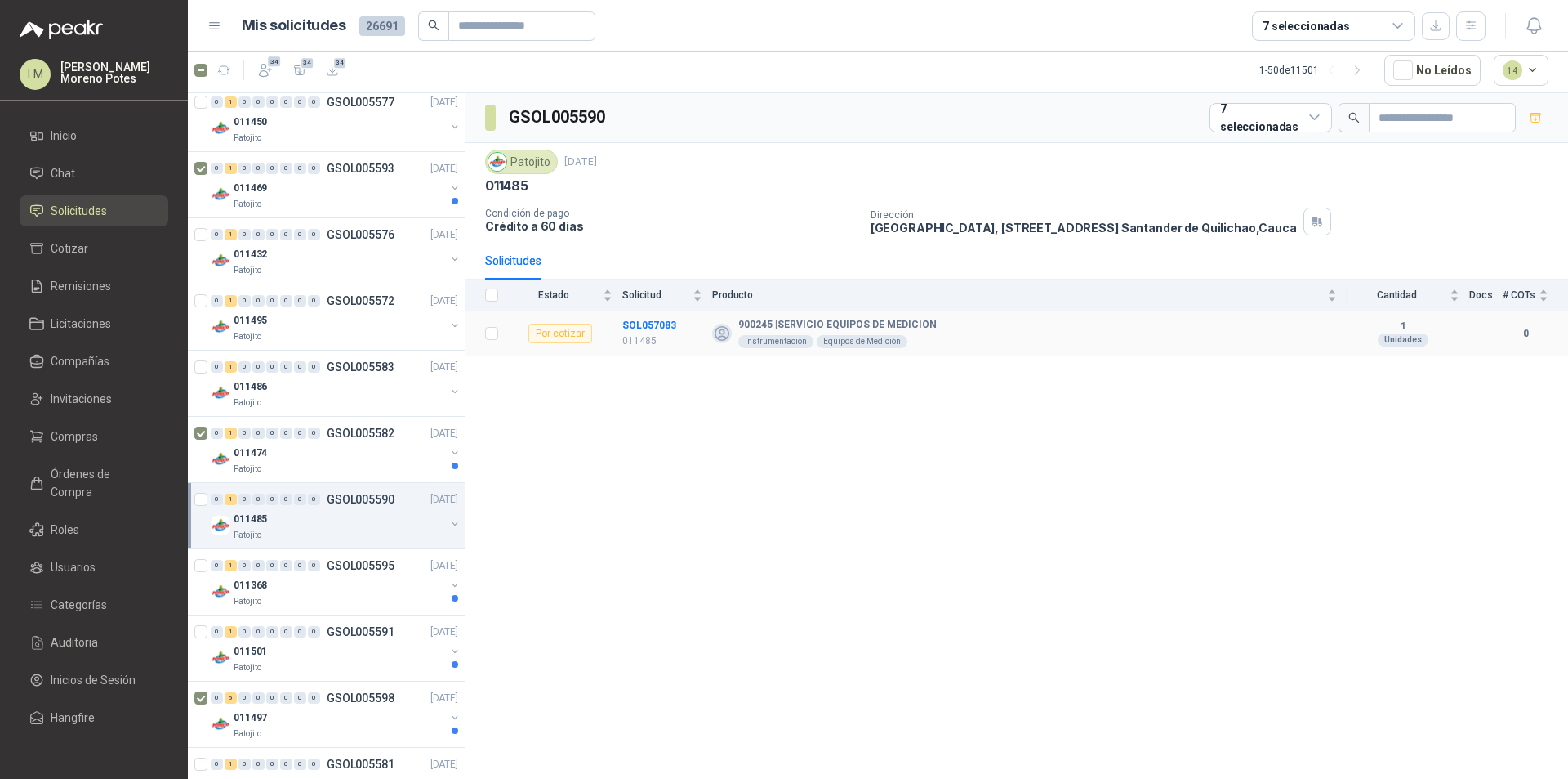
click at [654, 312] on td "SOL057083 011485" at bounding box center [668, 334] width 90 height 45
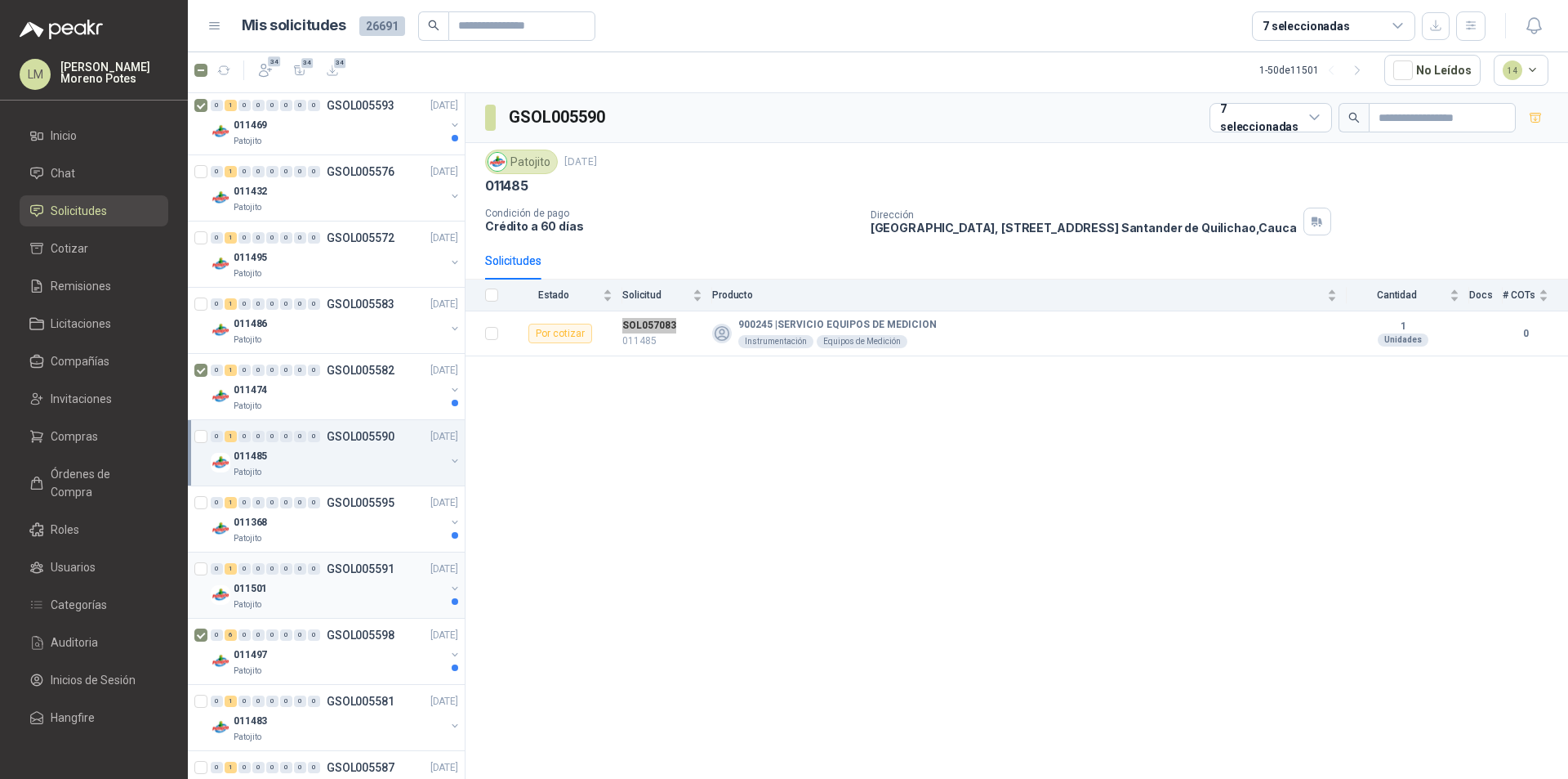
scroll to position [817, 0]
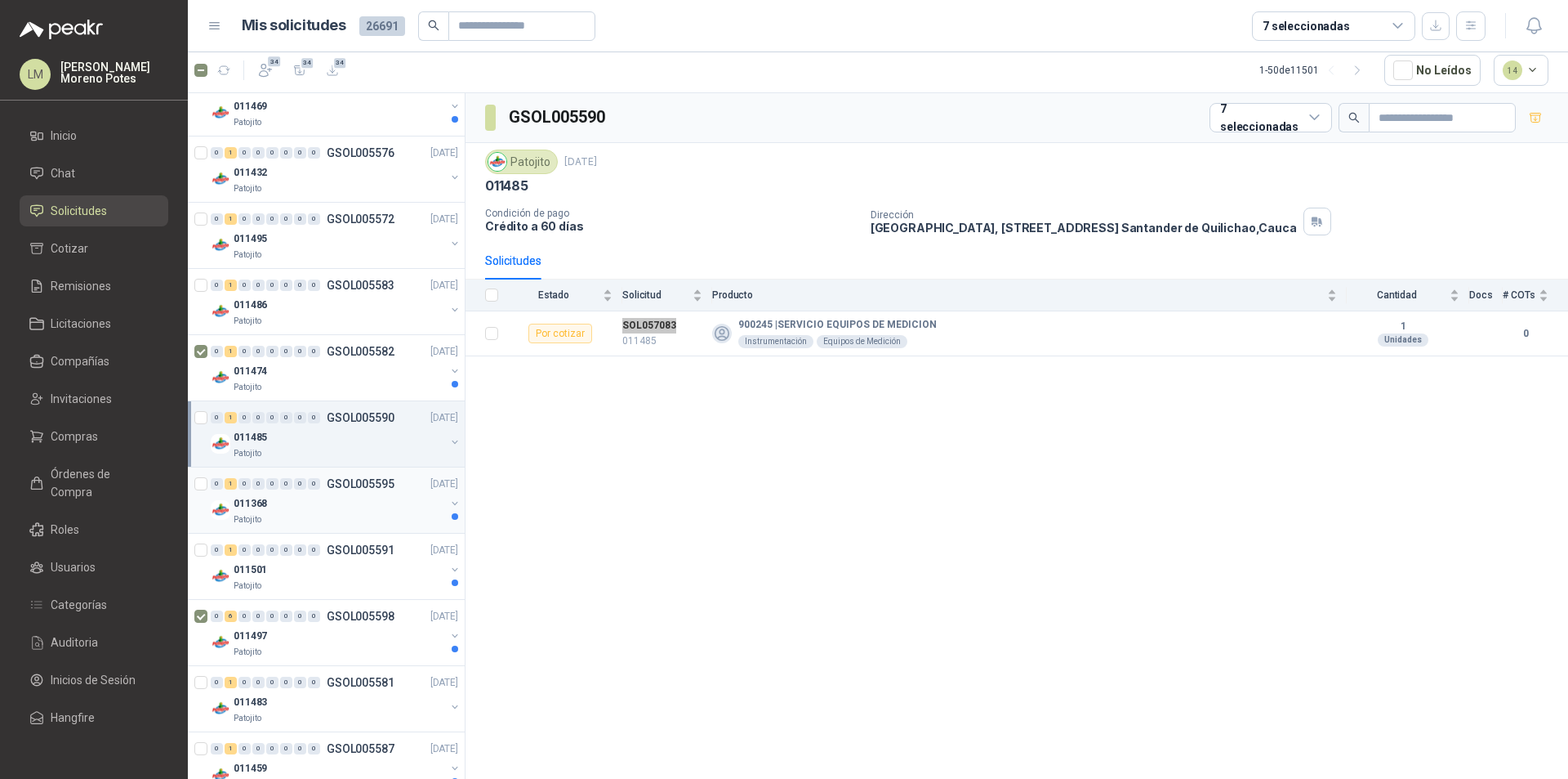
click at [327, 500] on div "011368" at bounding box center [339, 504] width 211 height 20
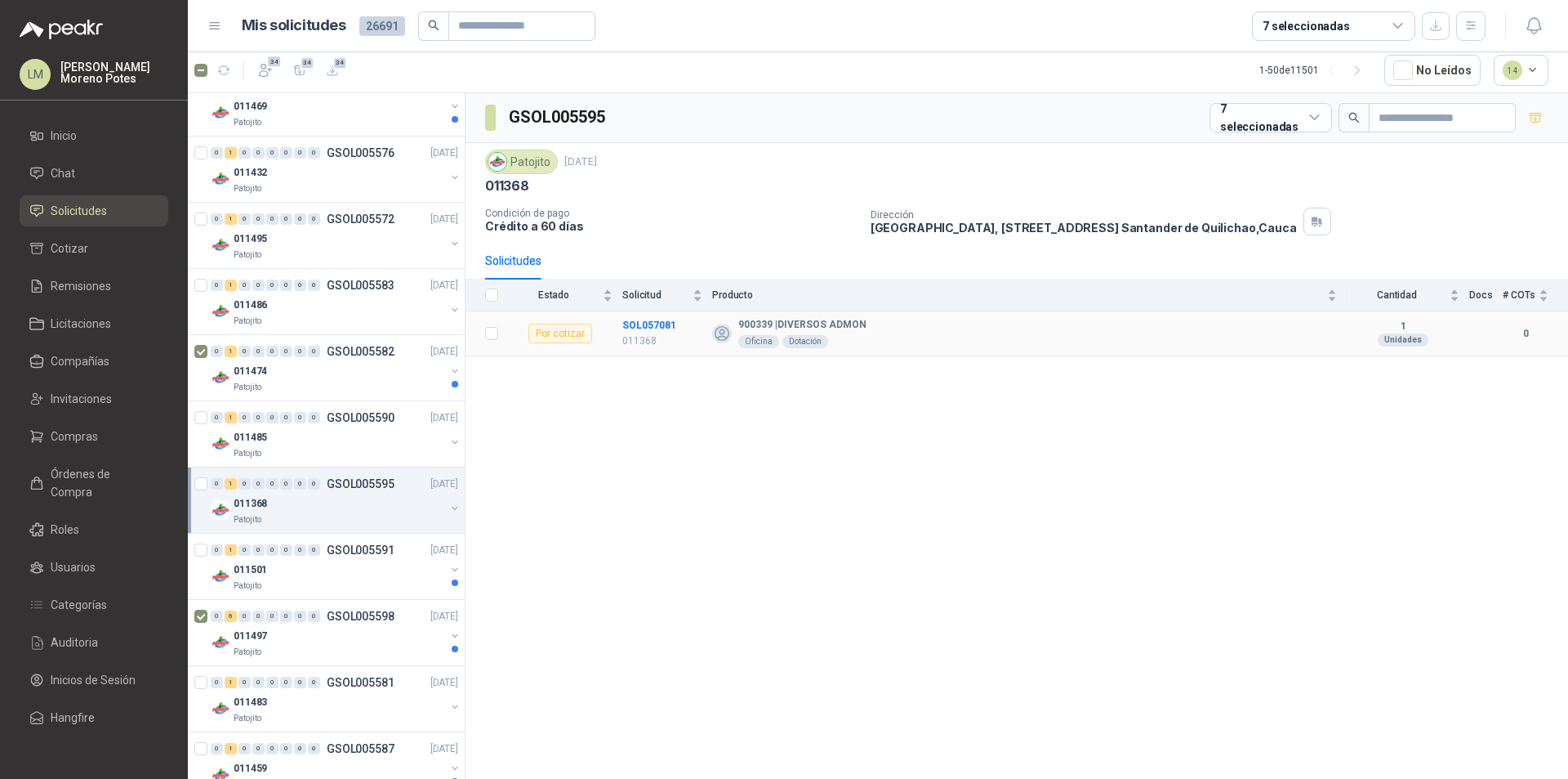
click at [652, 315] on td "SOL057081 011368" at bounding box center [668, 334] width 90 height 45
click at [333, 575] on div "011501" at bounding box center [339, 570] width 211 height 20
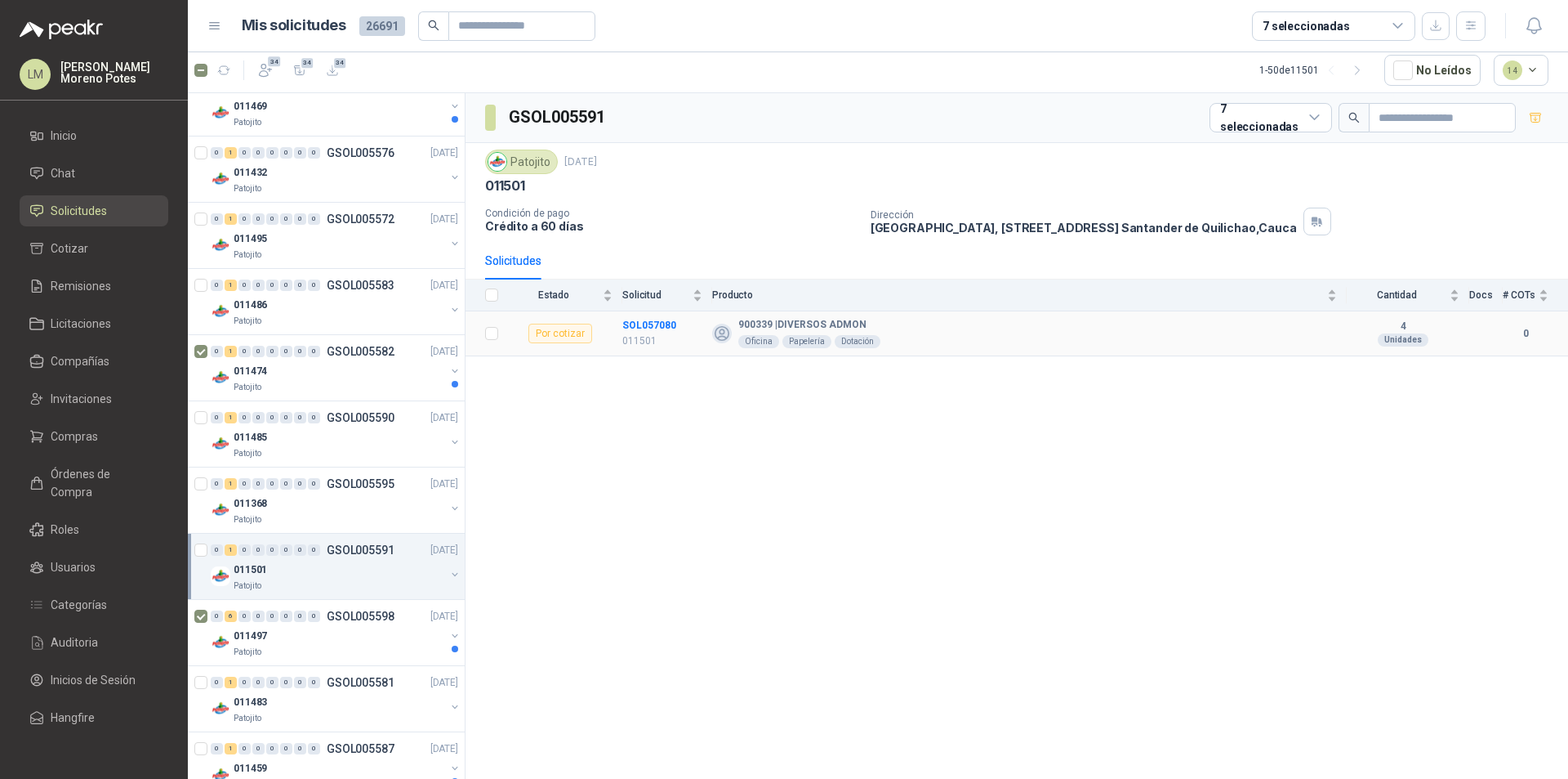
click at [653, 313] on td "SOL057080 011501" at bounding box center [668, 334] width 90 height 45
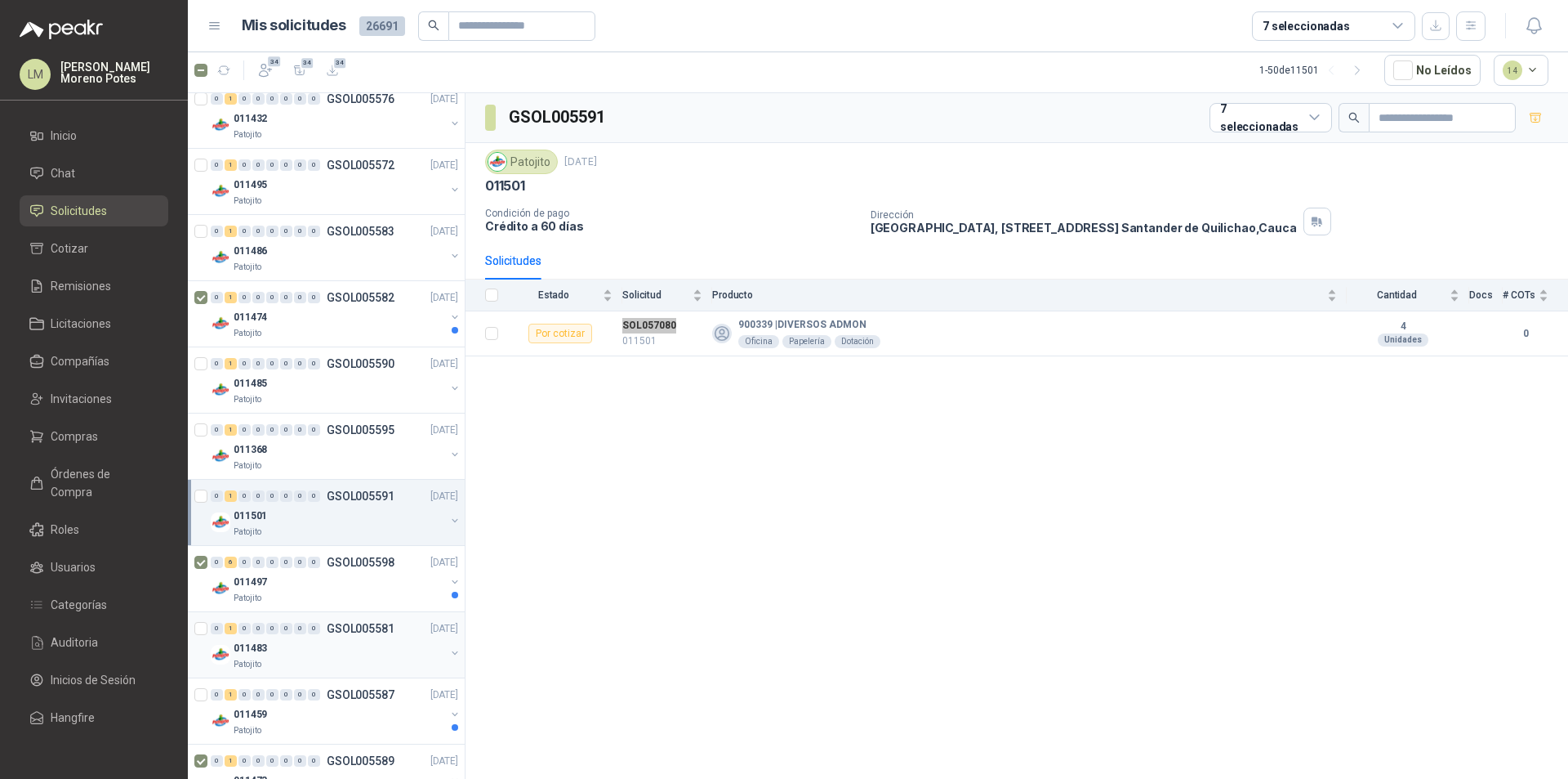
scroll to position [899, 0]
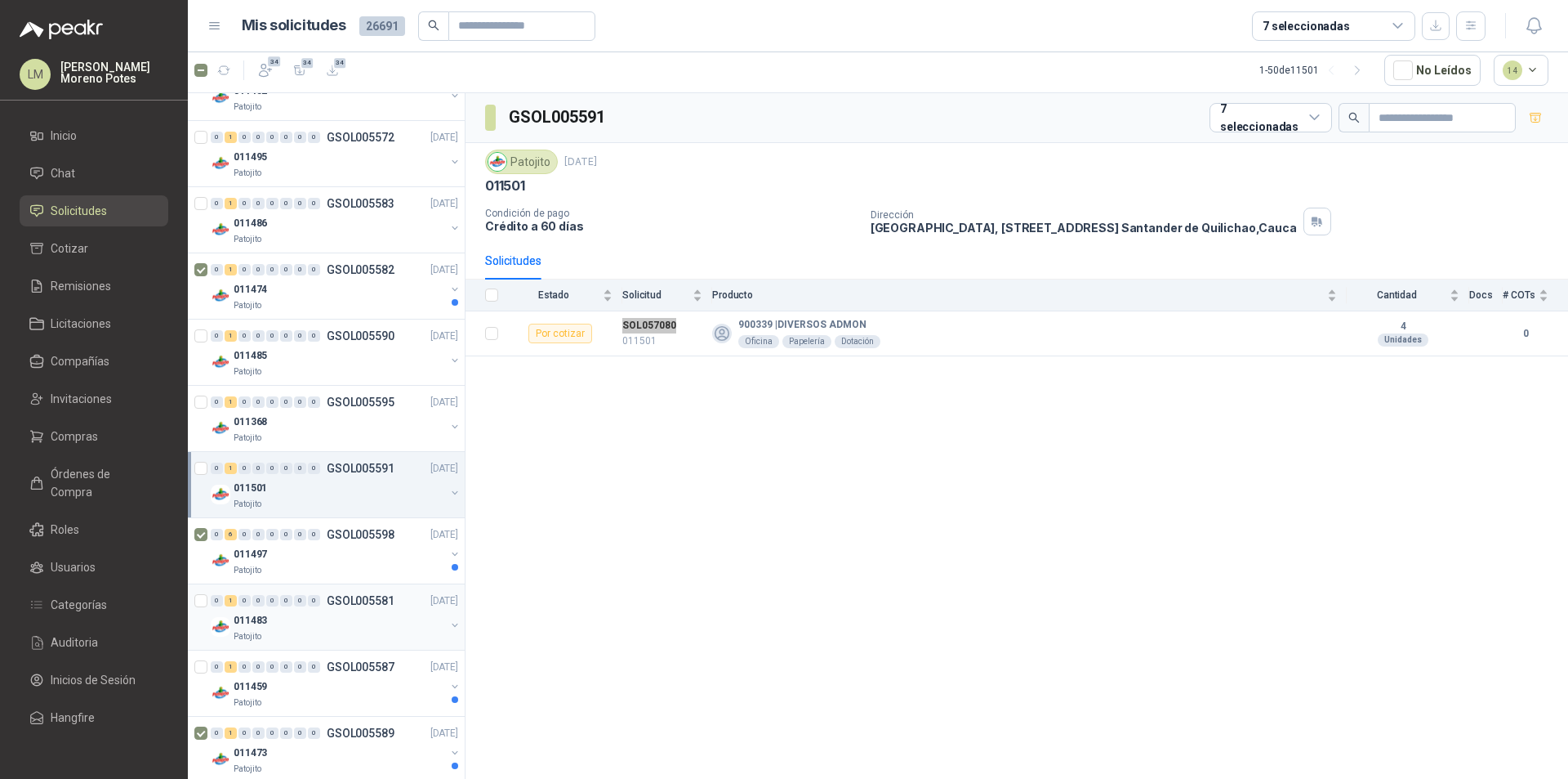
drag, startPoint x: 329, startPoint y: 614, endPoint x: 338, endPoint y: 606, distance: 12.0
click at [329, 614] on div "011483" at bounding box center [339, 621] width 211 height 20
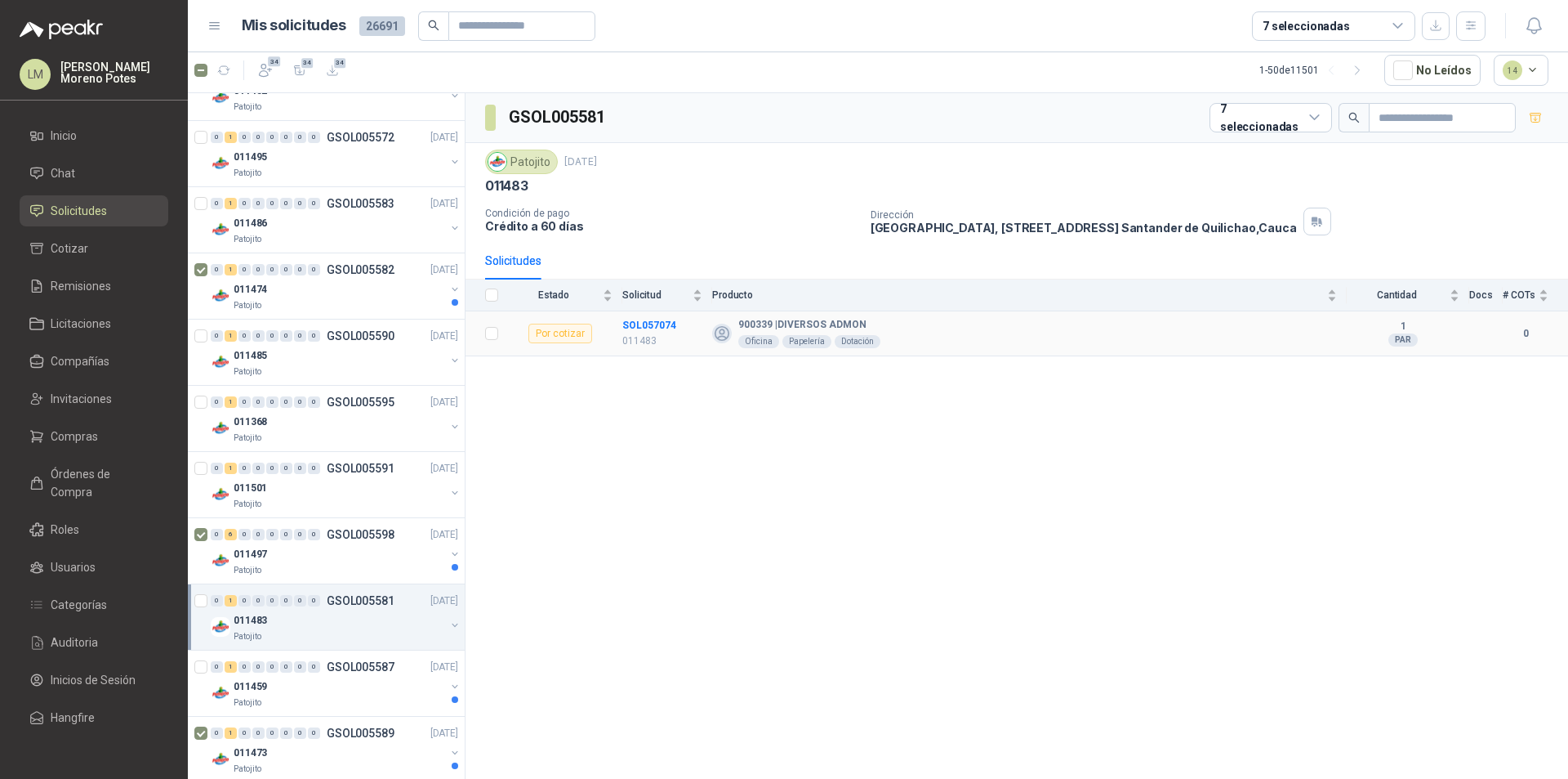
click at [644, 316] on td "SOL057074 011483" at bounding box center [668, 334] width 90 height 45
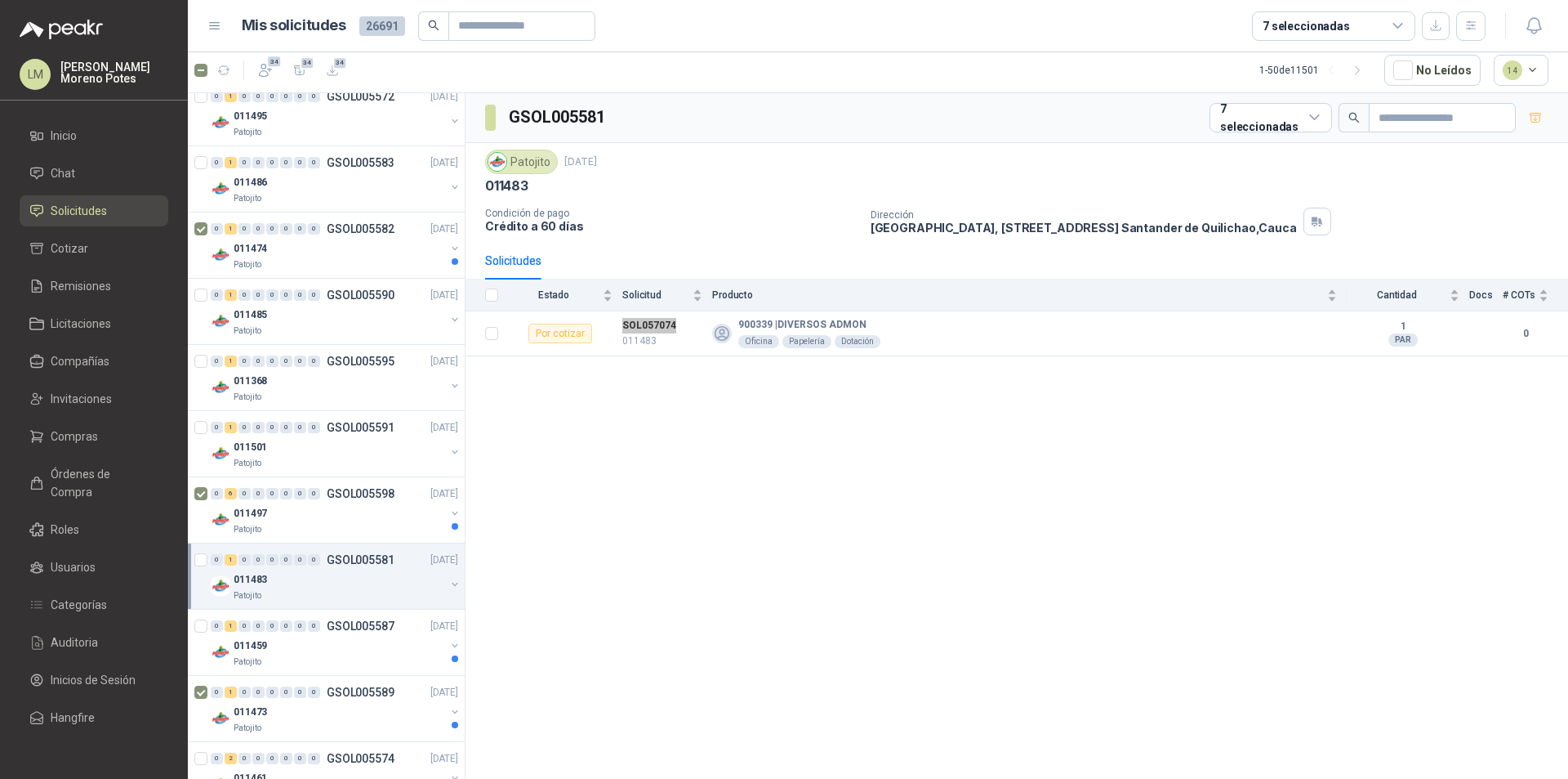
scroll to position [980, 0]
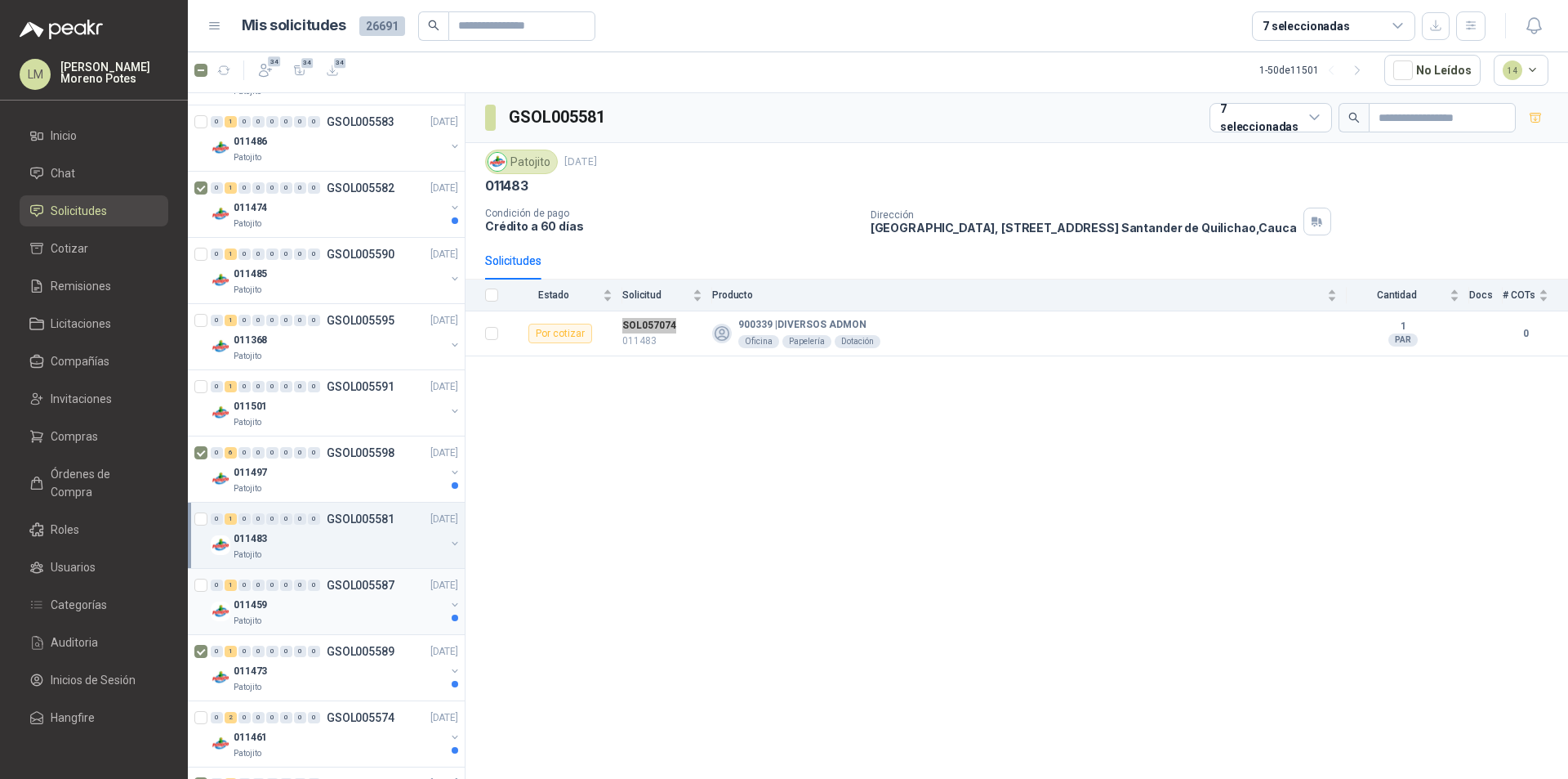
click at [298, 604] on div "011459" at bounding box center [339, 605] width 211 height 20
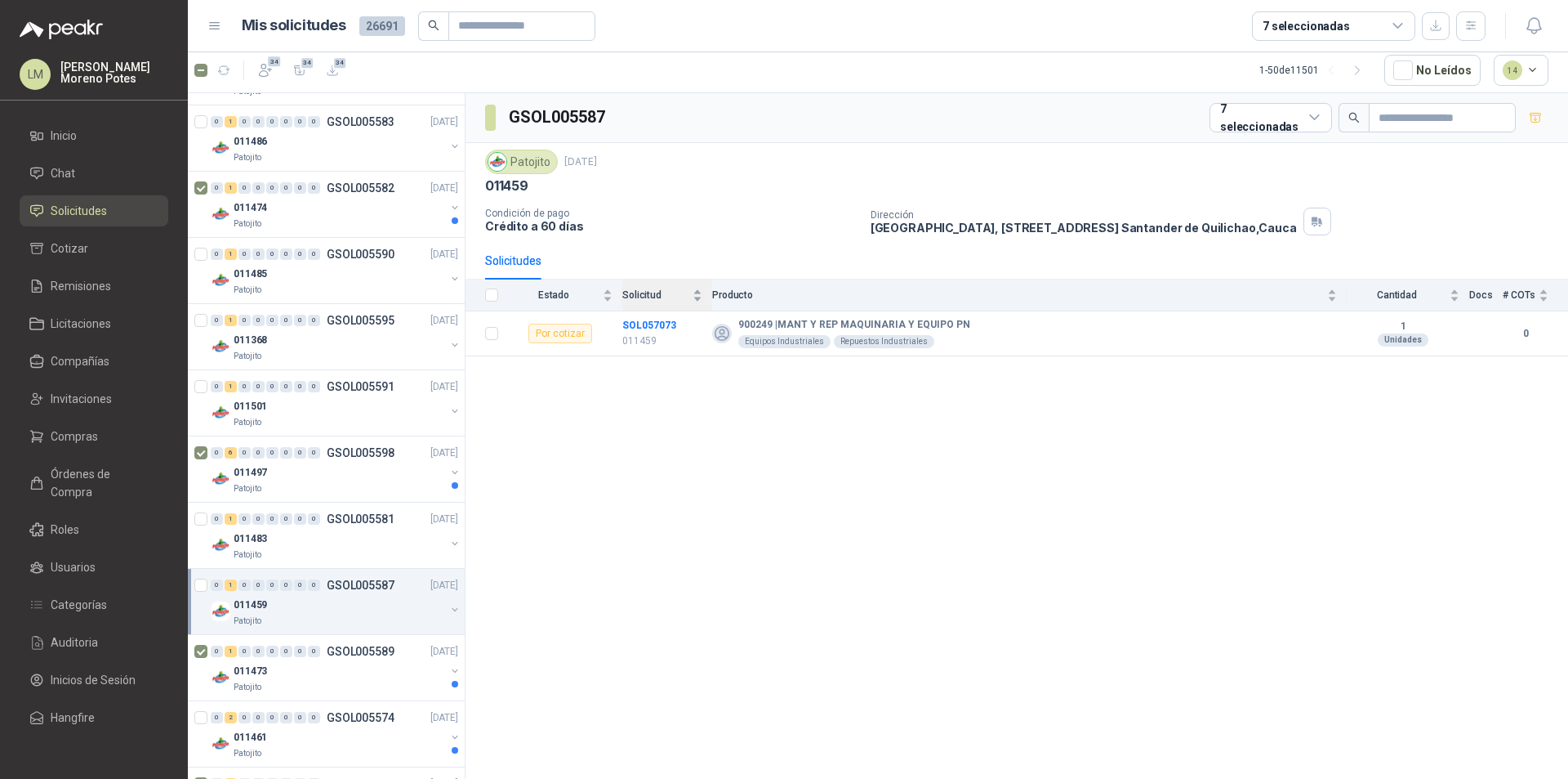
click at [649, 304] on div "Solicitud" at bounding box center [663, 295] width 81 height 17
click at [752, 474] on div "GSOL005587 7 seleccionadas Patojito [DATE] 011459 Condición de pago Crédito a 6…" at bounding box center [1016, 437] width 1103 height 688
click at [644, 312] on td "SOL057073 011459" at bounding box center [668, 334] width 90 height 45
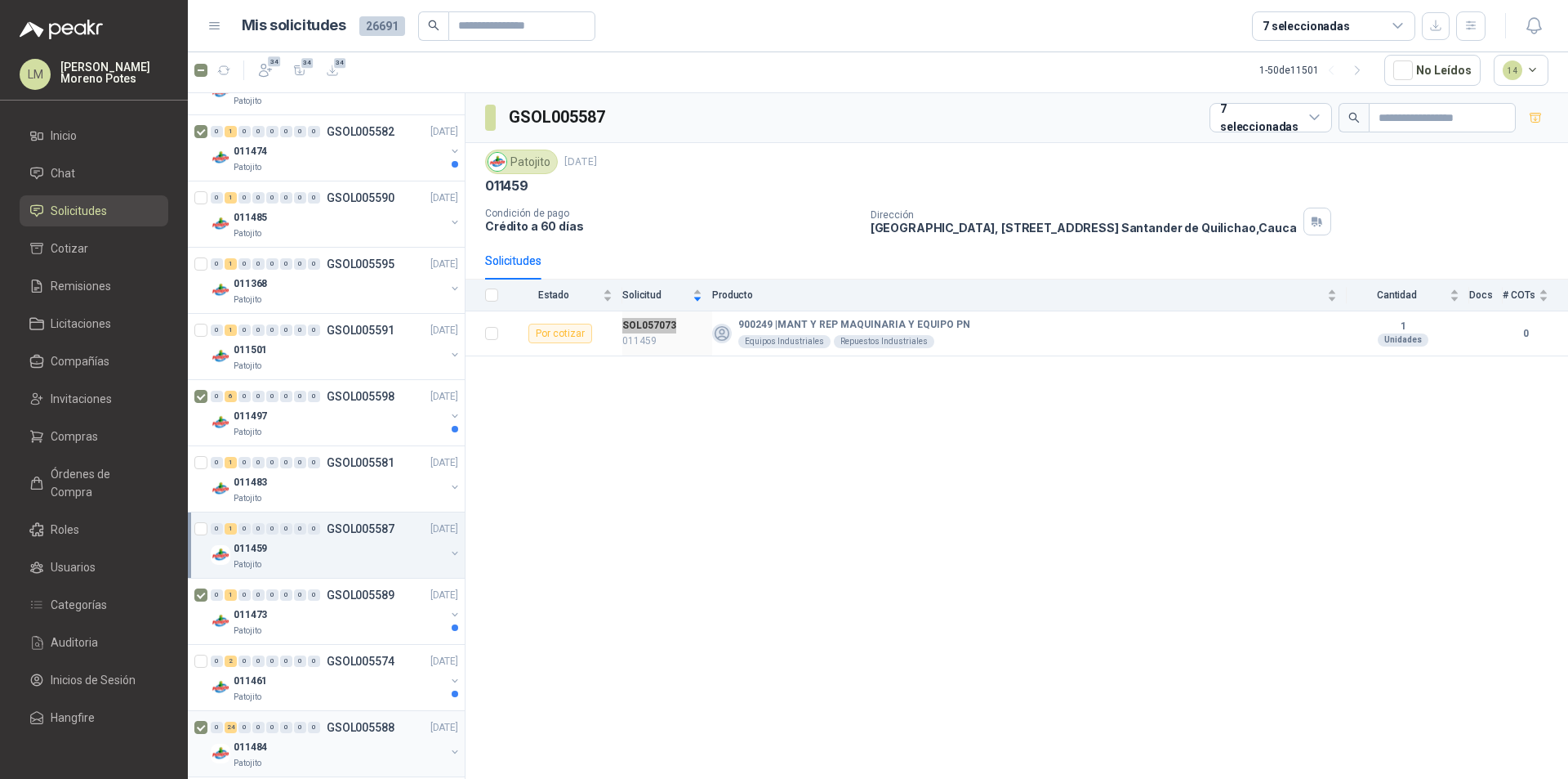
scroll to position [1144, 0]
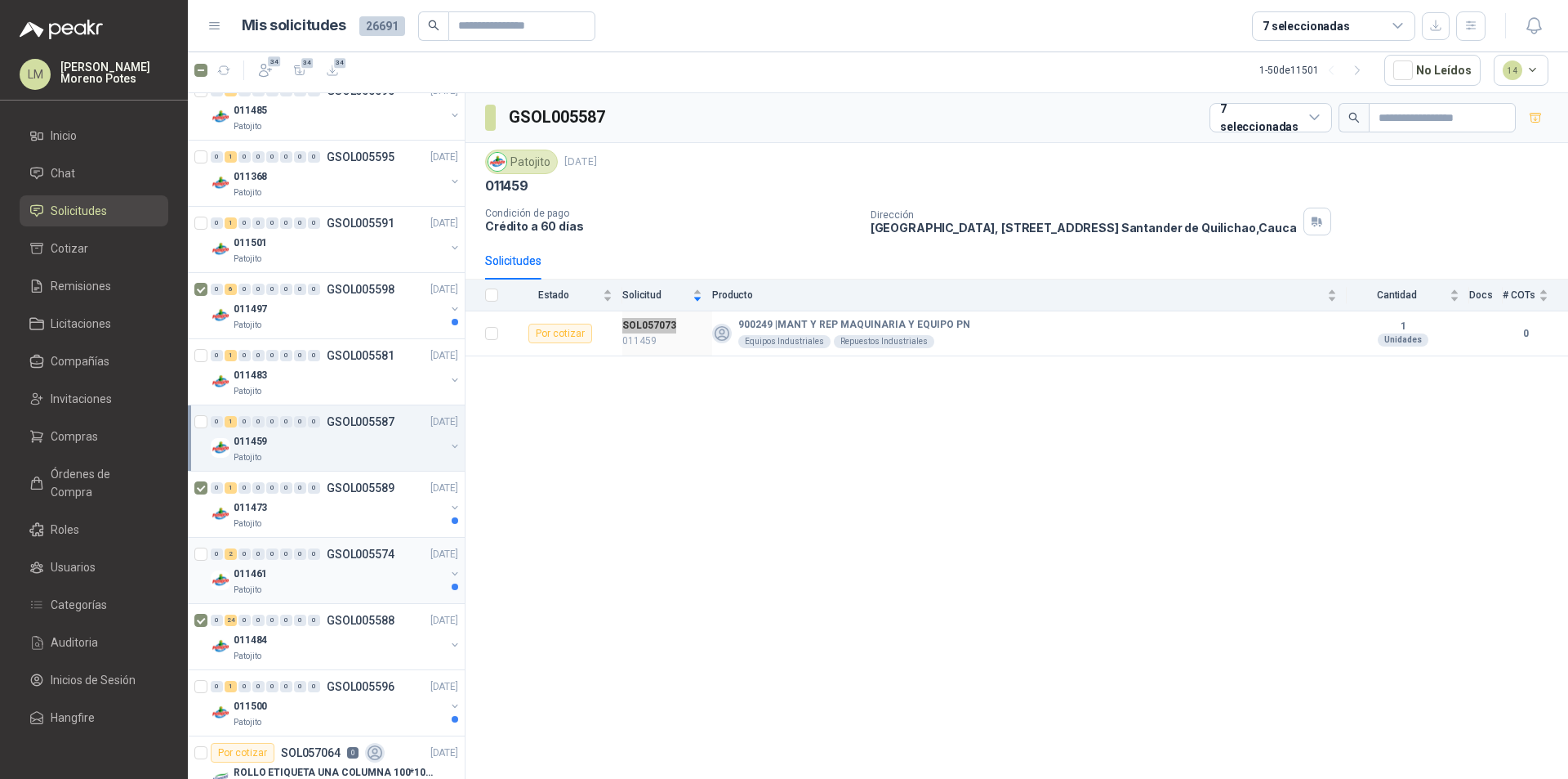
click at [316, 575] on div "011461" at bounding box center [339, 574] width 211 height 20
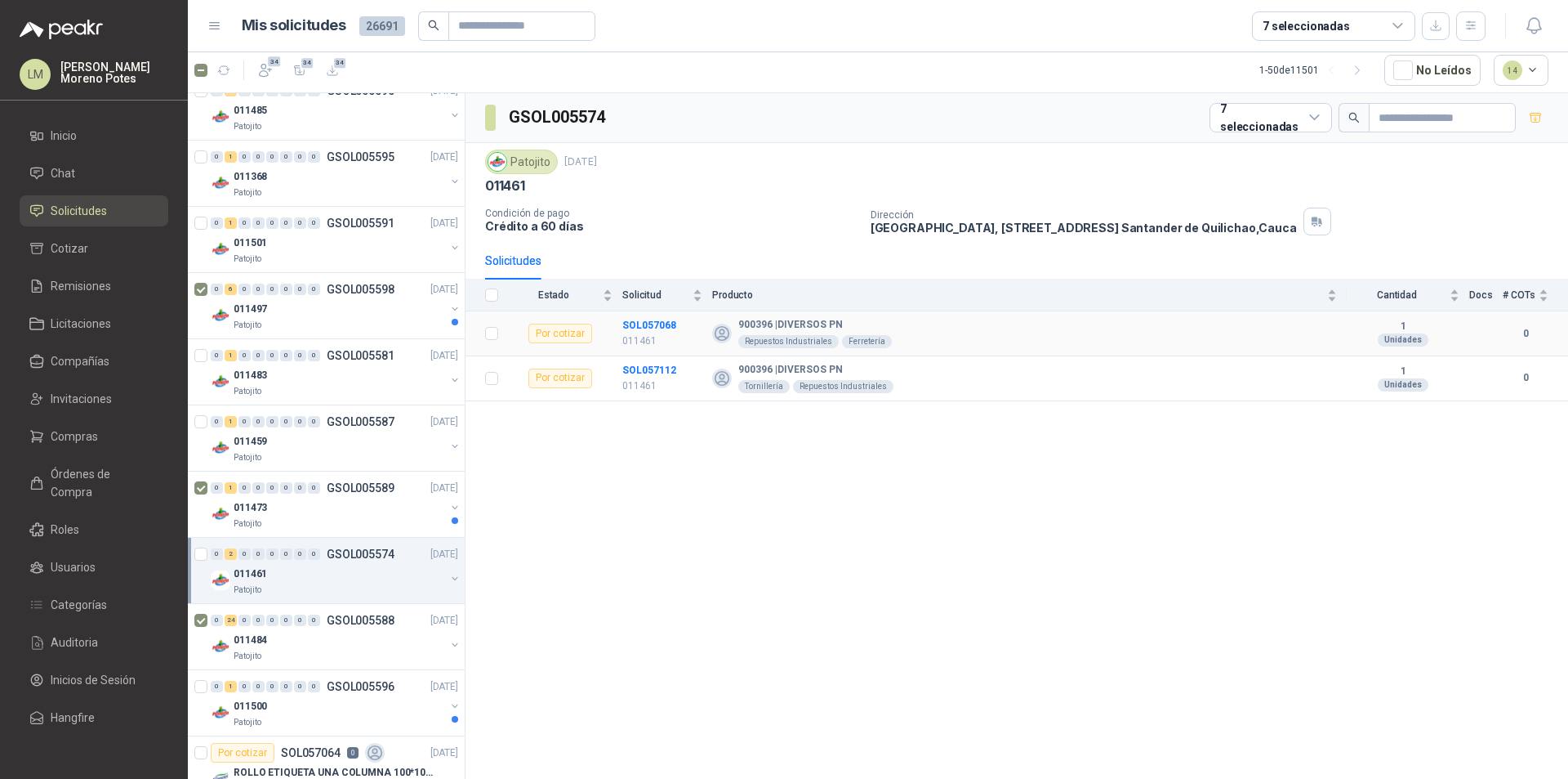
click at [647, 314] on td "SOL057068 011461" at bounding box center [668, 334] width 90 height 45
click at [654, 360] on td "SOL057112 011461" at bounding box center [668, 379] width 90 height 45
click at [652, 360] on td "SOL057112 011461" at bounding box center [668, 379] width 90 height 45
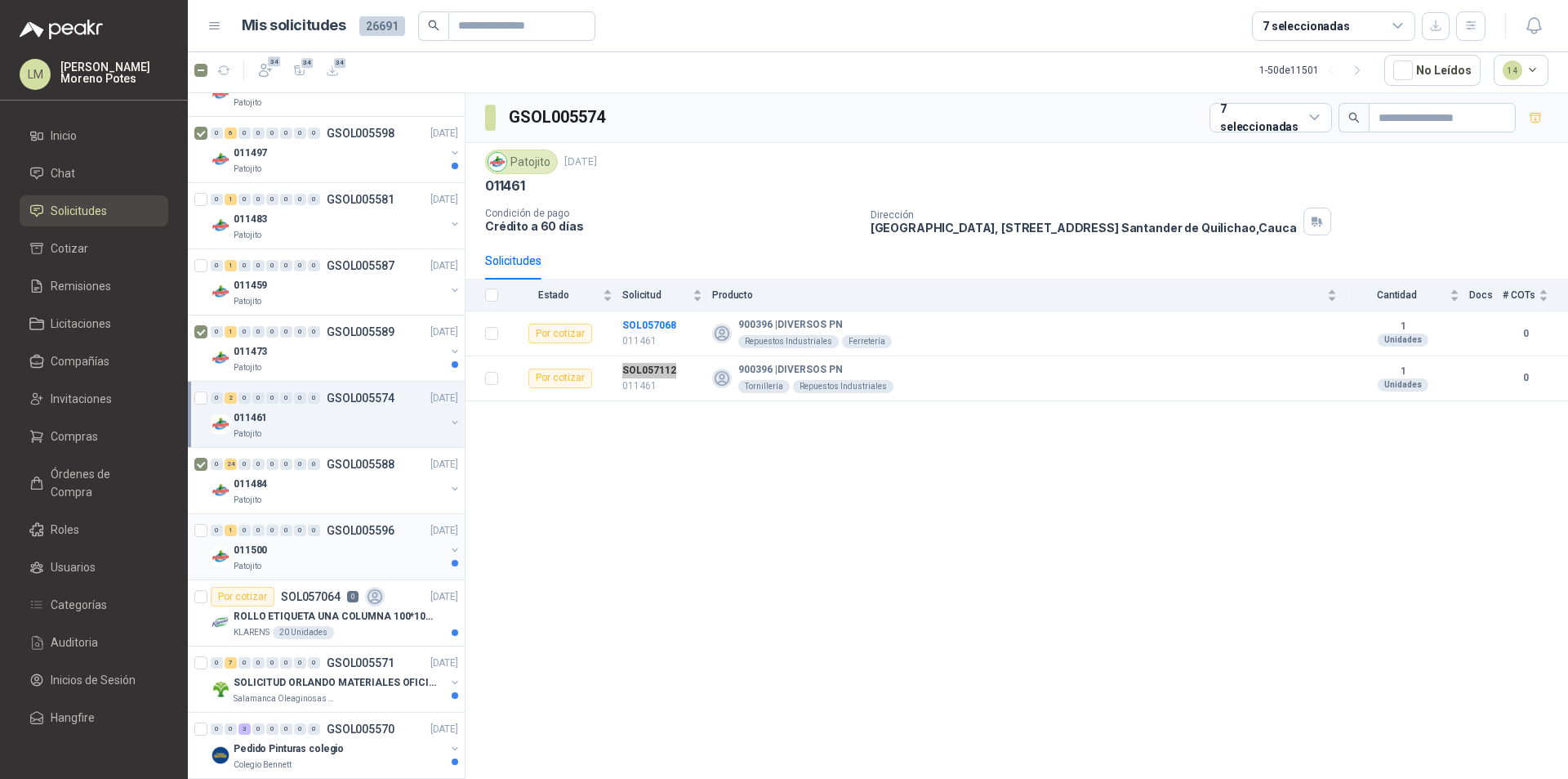
scroll to position [1308, 0]
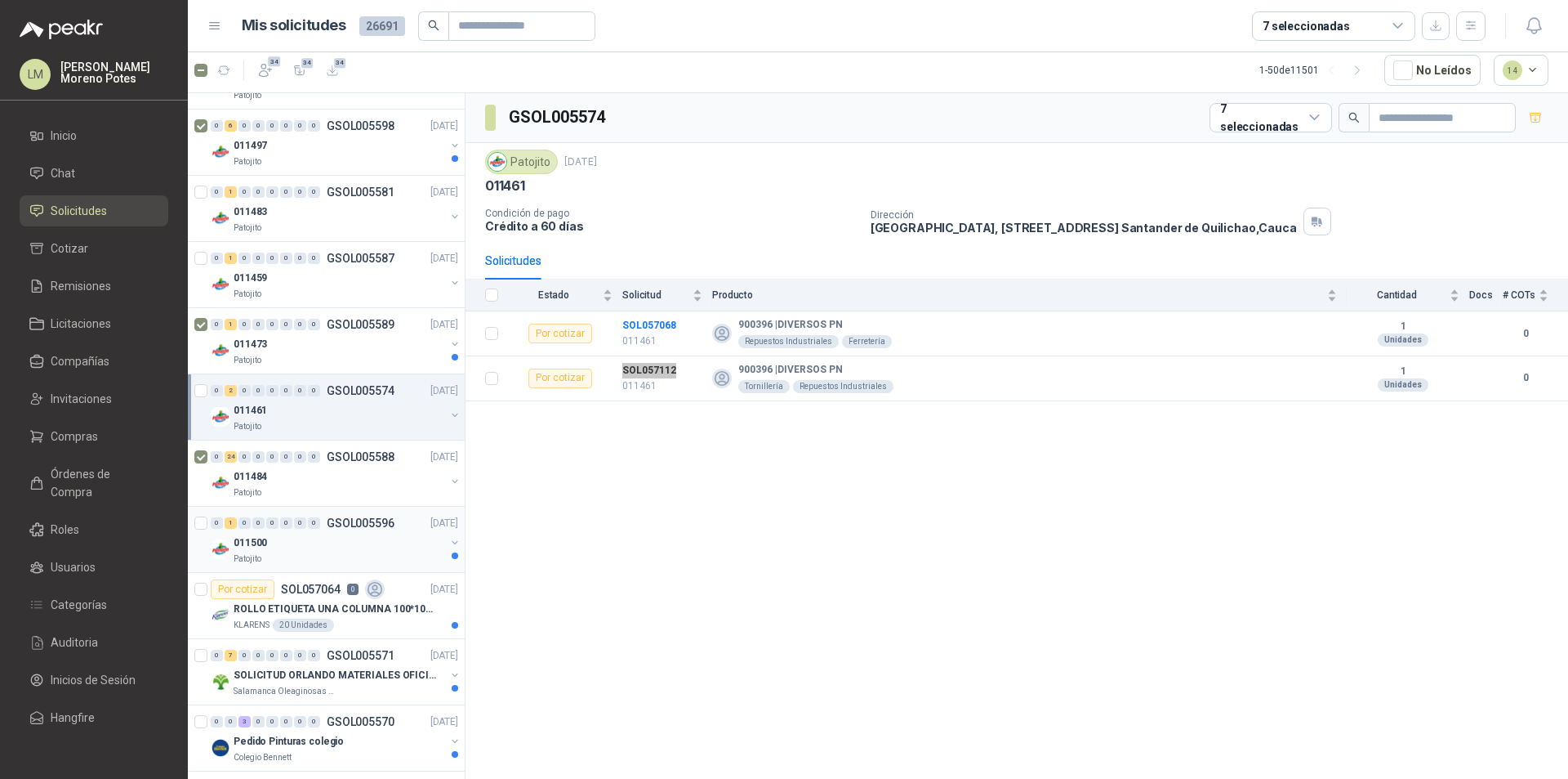
click at [334, 536] on div "011500" at bounding box center [339, 542] width 211 height 20
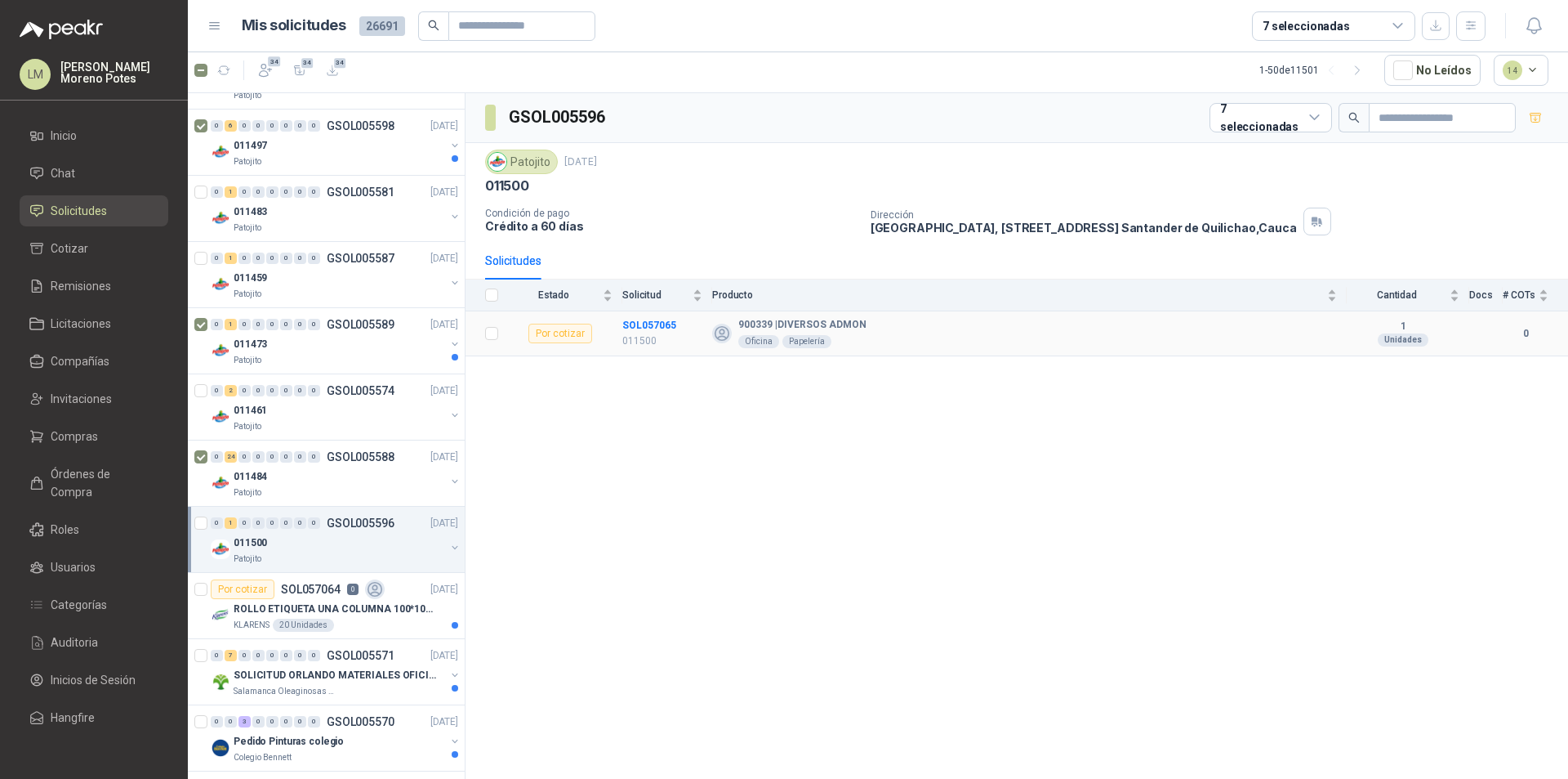
click at [649, 312] on td "SOL057065 011500" at bounding box center [668, 334] width 90 height 45
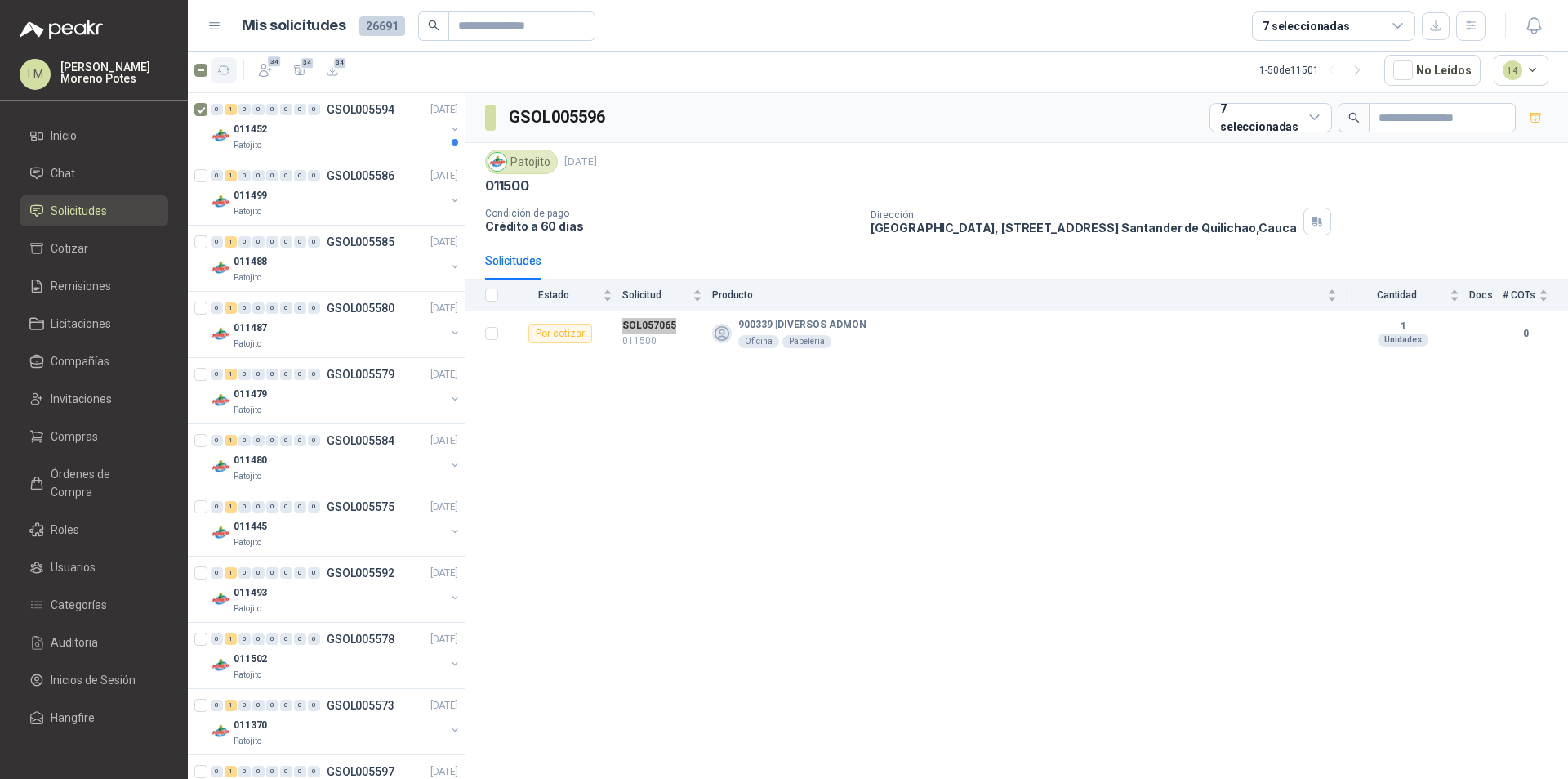
click at [229, 76] on icon "button" at bounding box center [224, 71] width 14 height 14
